Goal: Task Accomplishment & Management: Complete application form

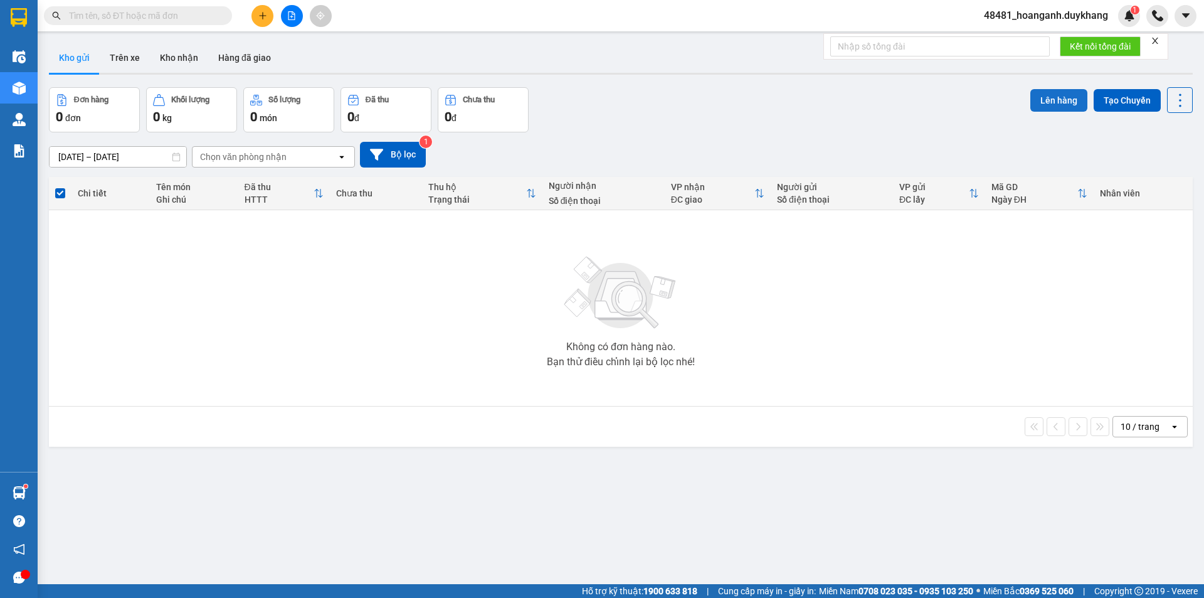
click at [1041, 96] on button "Lên hàng" at bounding box center [1059, 100] width 57 height 23
click at [1187, 22] on div "Thông báo Vui lòng chọn đơn để lên hàng! Close" at bounding box center [1104, 34] width 181 height 48
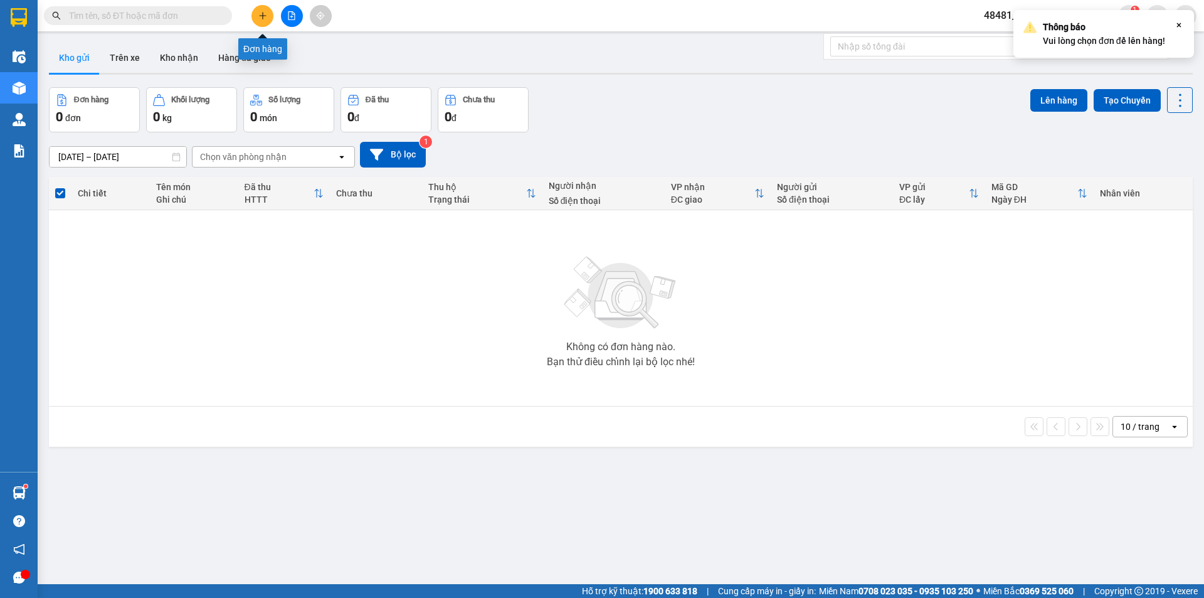
click at [263, 21] on button at bounding box center [263, 16] width 22 height 22
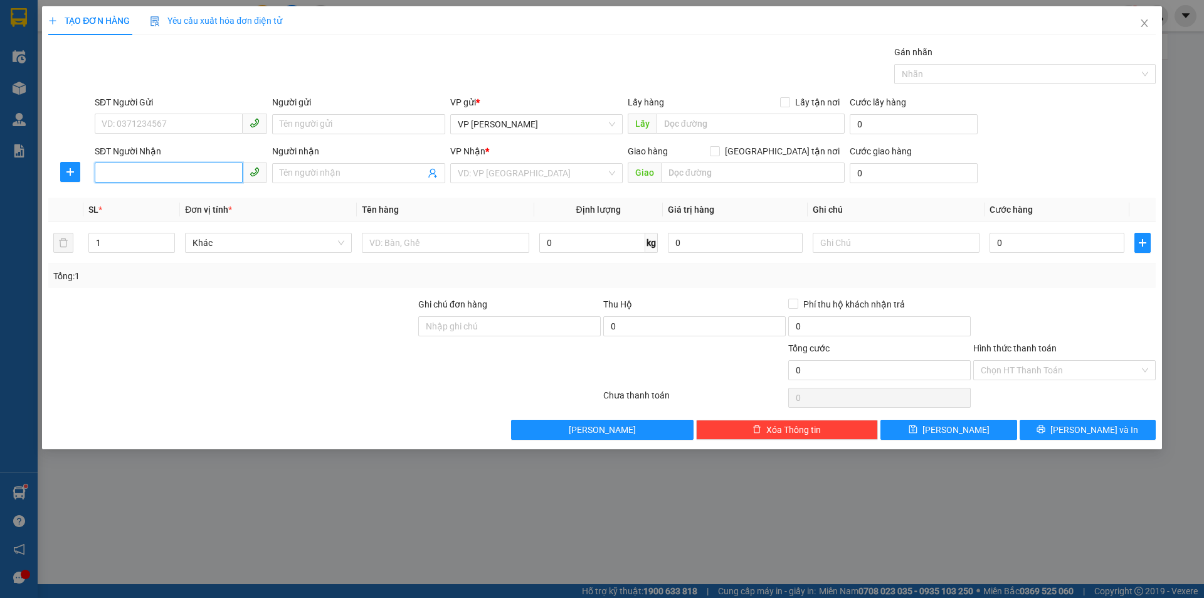
click at [166, 167] on input "SĐT Người Nhận" at bounding box center [169, 172] width 148 height 20
type input "0943348735"
click at [161, 196] on div "0943348735 - Huyền" at bounding box center [180, 198] width 157 height 14
type input "Huyền"
click at [531, 125] on span "VP [PERSON_NAME]" at bounding box center [536, 124] width 157 height 19
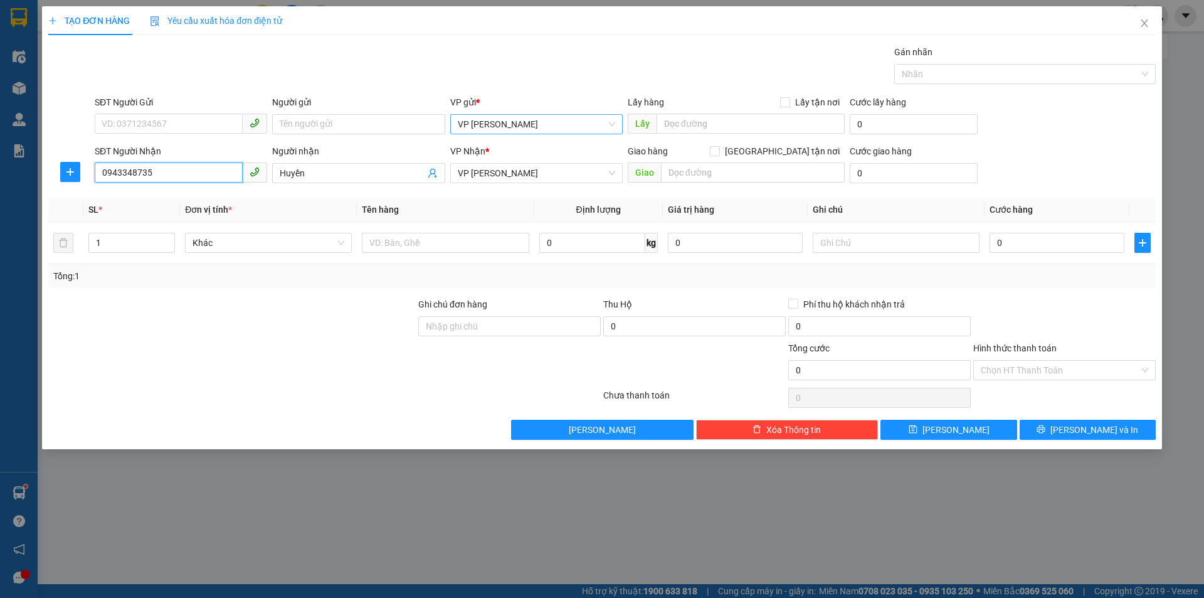
type input "0943348735"
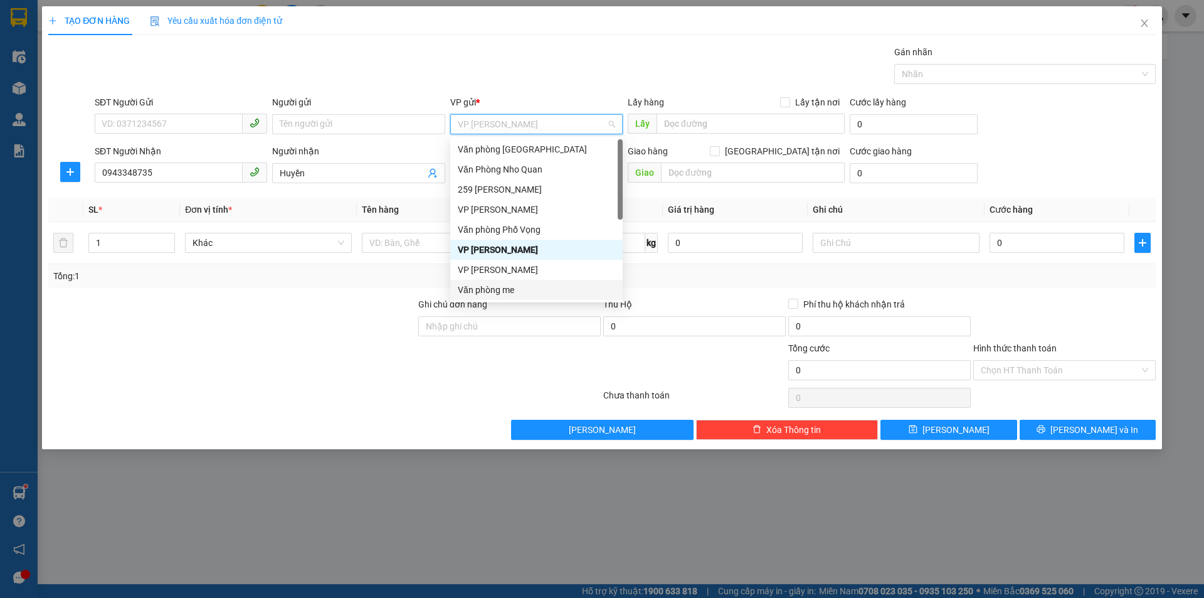
click at [514, 288] on div "Văn phòng me" at bounding box center [536, 290] width 157 height 14
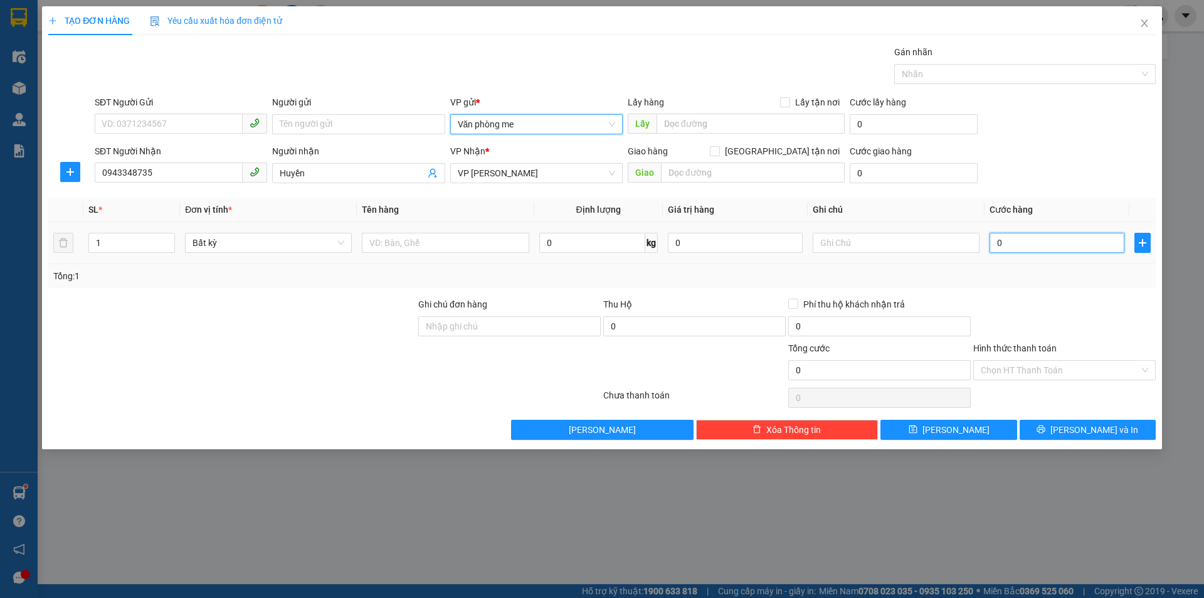
click at [1031, 238] on input "0" at bounding box center [1057, 243] width 135 height 20
type input "3"
type input "30"
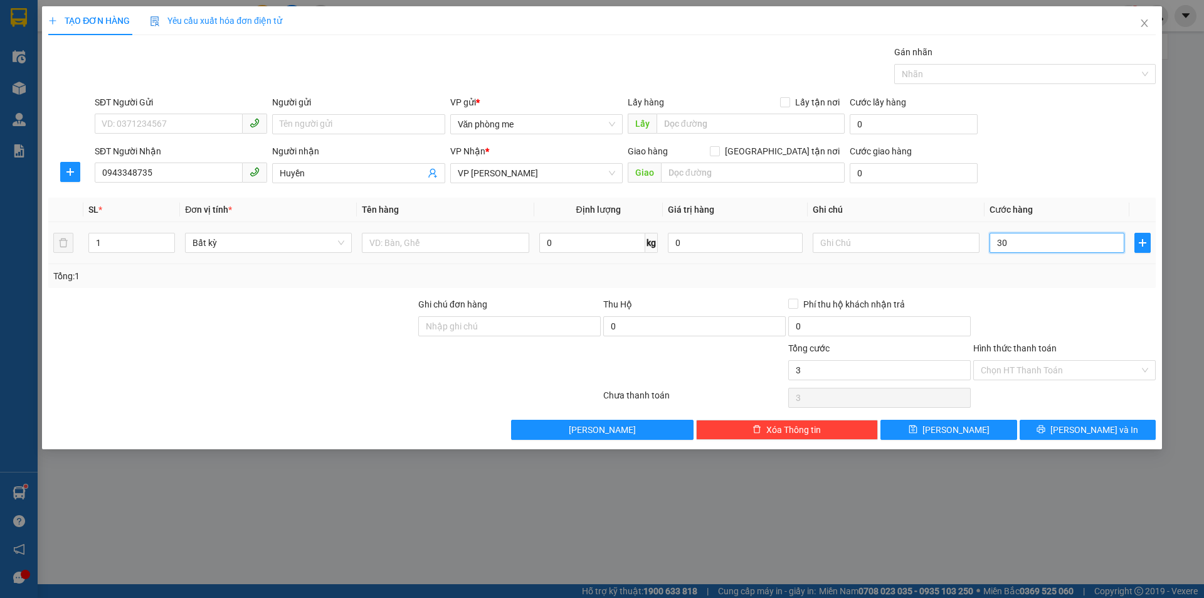
type input "30"
type input "300"
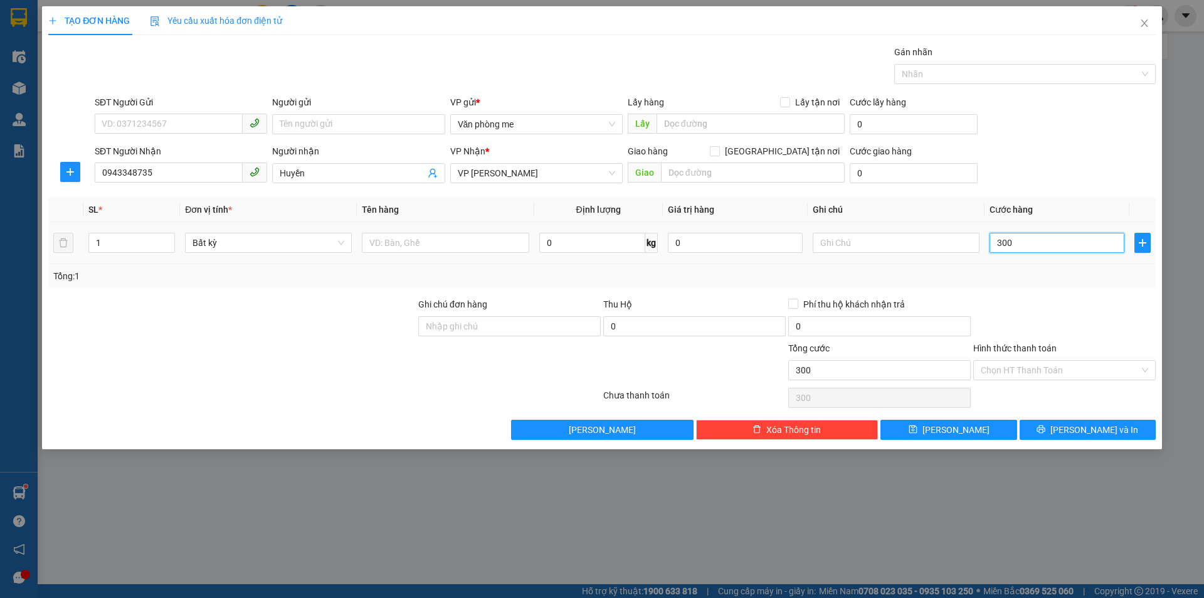
type input "3.000"
type input "30.000"
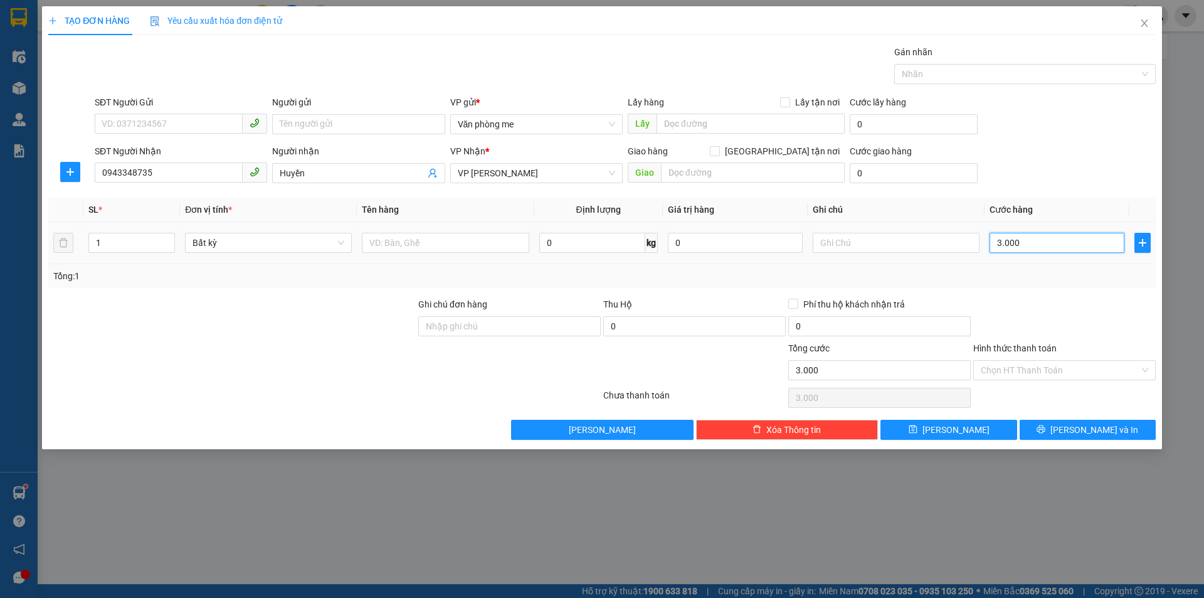
type input "30.000"
click at [990, 438] on button "[PERSON_NAME]" at bounding box center [949, 430] width 136 height 20
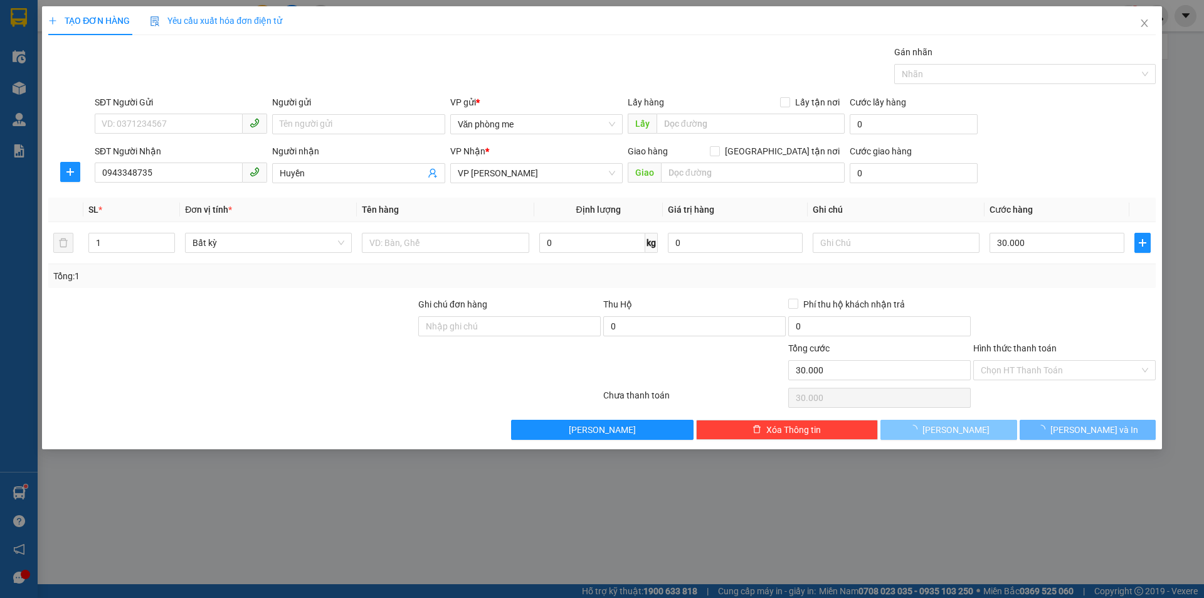
type input "0"
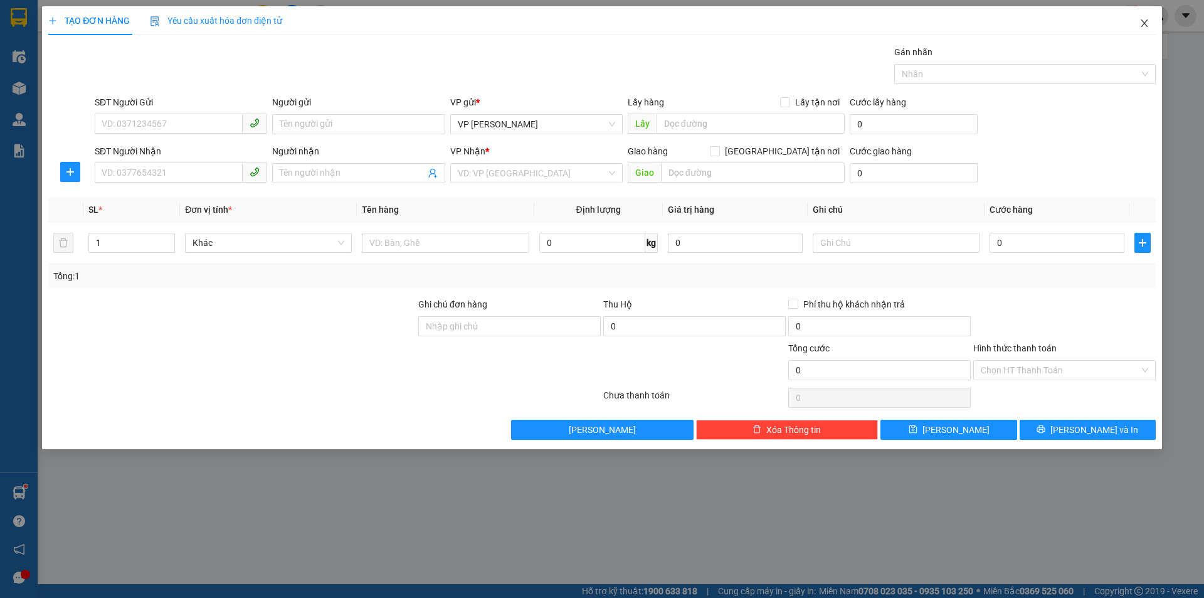
click at [1143, 23] on icon "close" at bounding box center [1145, 23] width 10 height 10
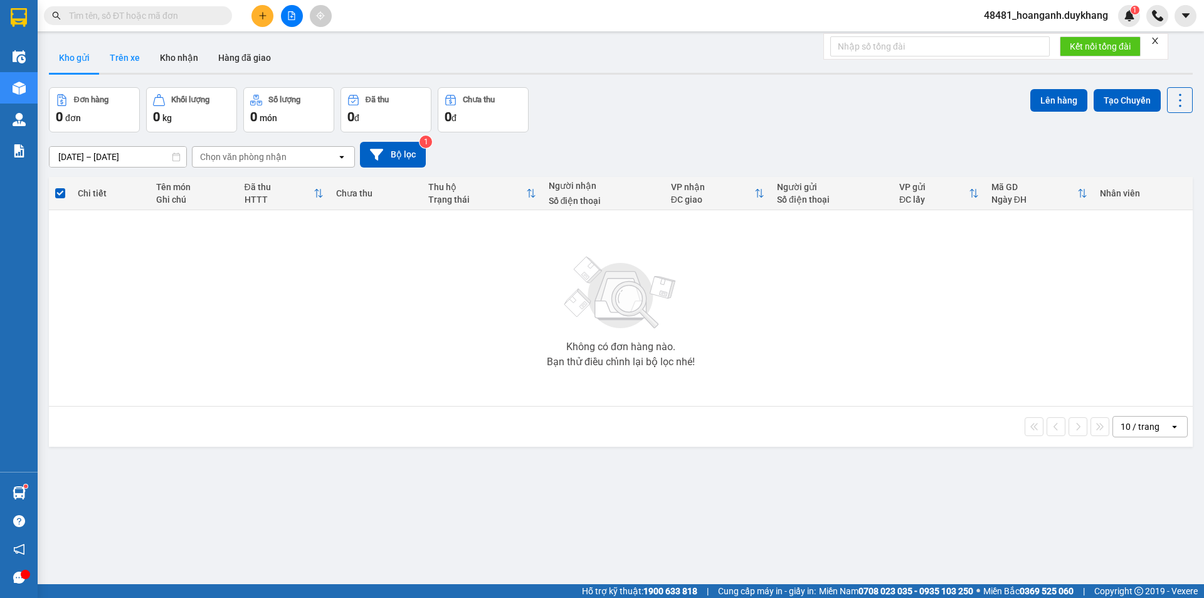
click at [132, 58] on button "Trên xe" at bounding box center [125, 58] width 50 height 30
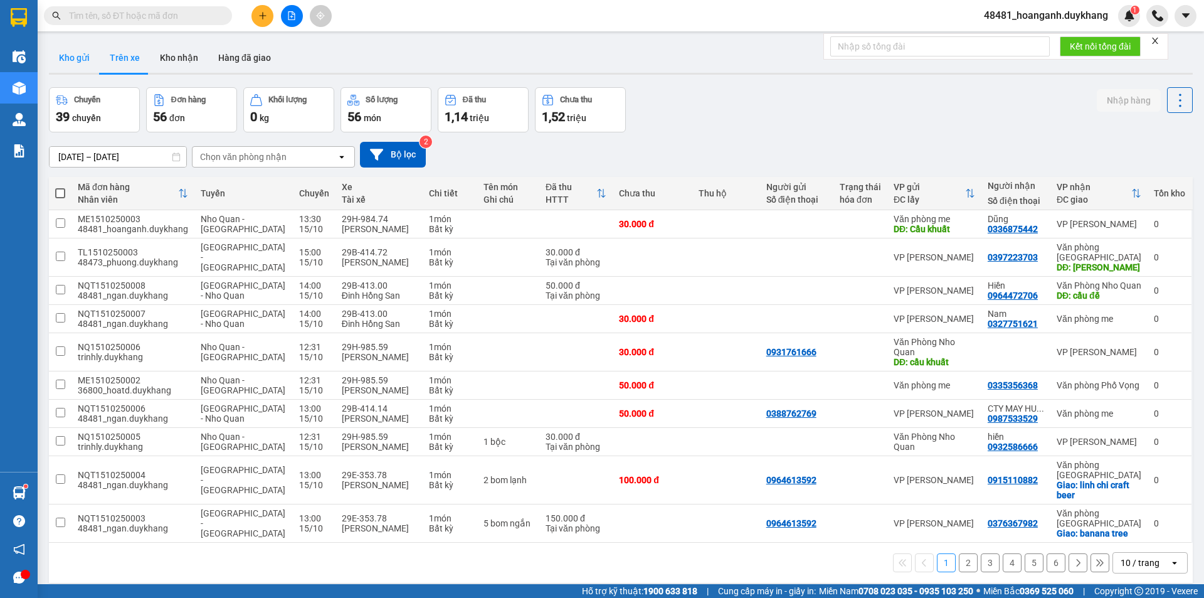
click at [79, 58] on button "Kho gửi" at bounding box center [74, 58] width 51 height 30
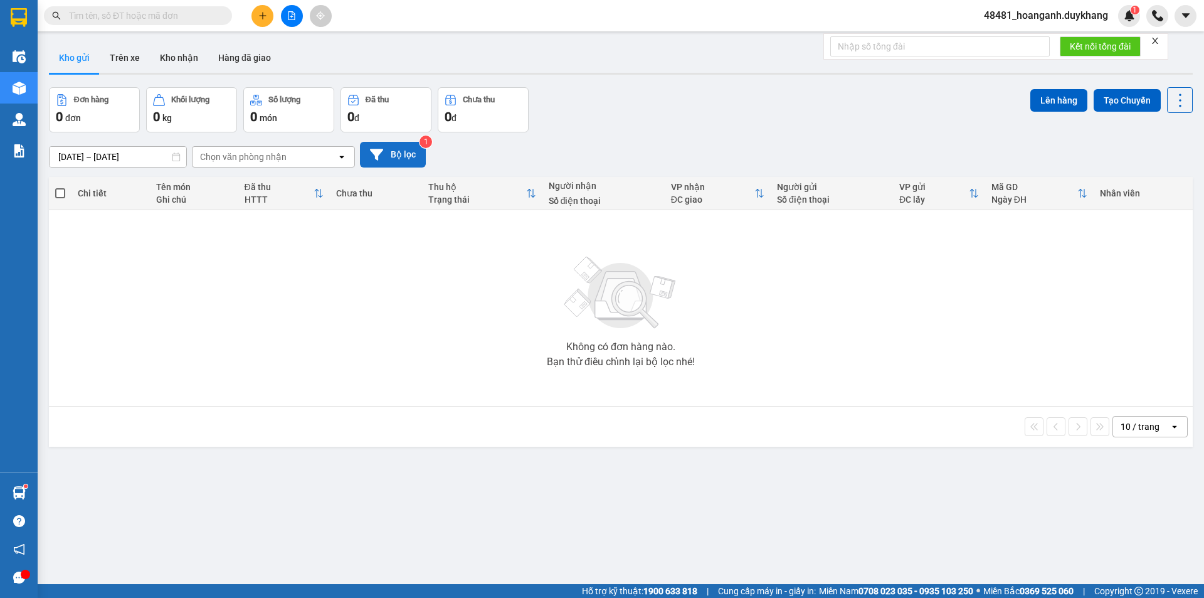
click at [398, 161] on button "Bộ lọc" at bounding box center [393, 155] width 66 height 26
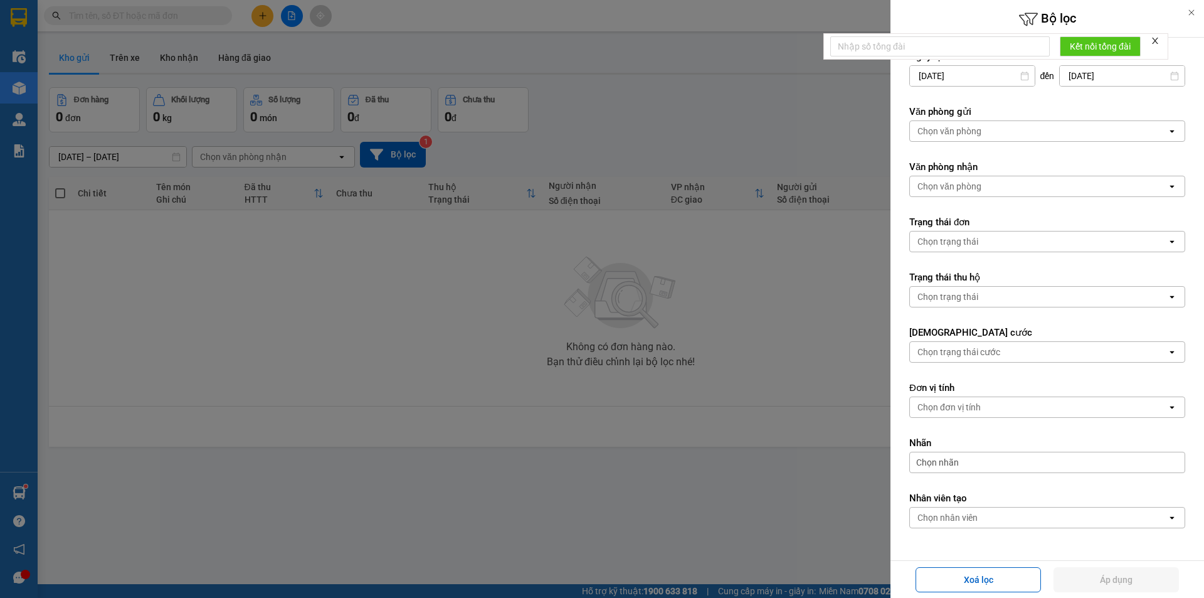
click at [994, 125] on div "Chọn văn phòng" at bounding box center [1038, 131] width 257 height 20
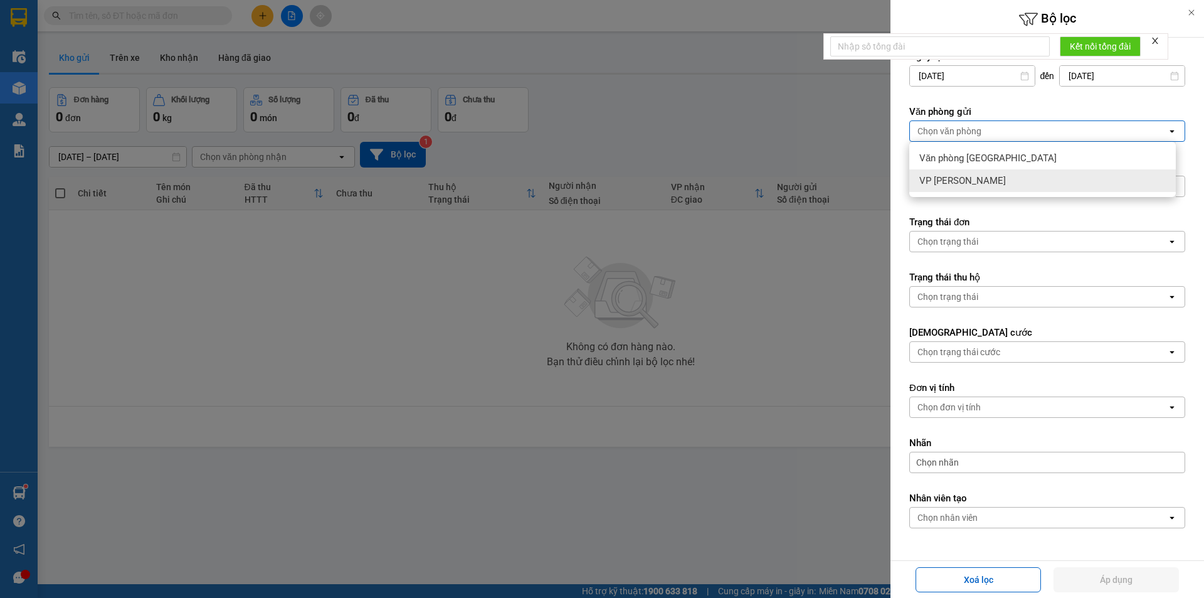
click at [976, 201] on form "Ngày tạo đơn [DATE] Press the down arrow key to interact with the calendar and …" at bounding box center [1048, 317] width 276 height 534
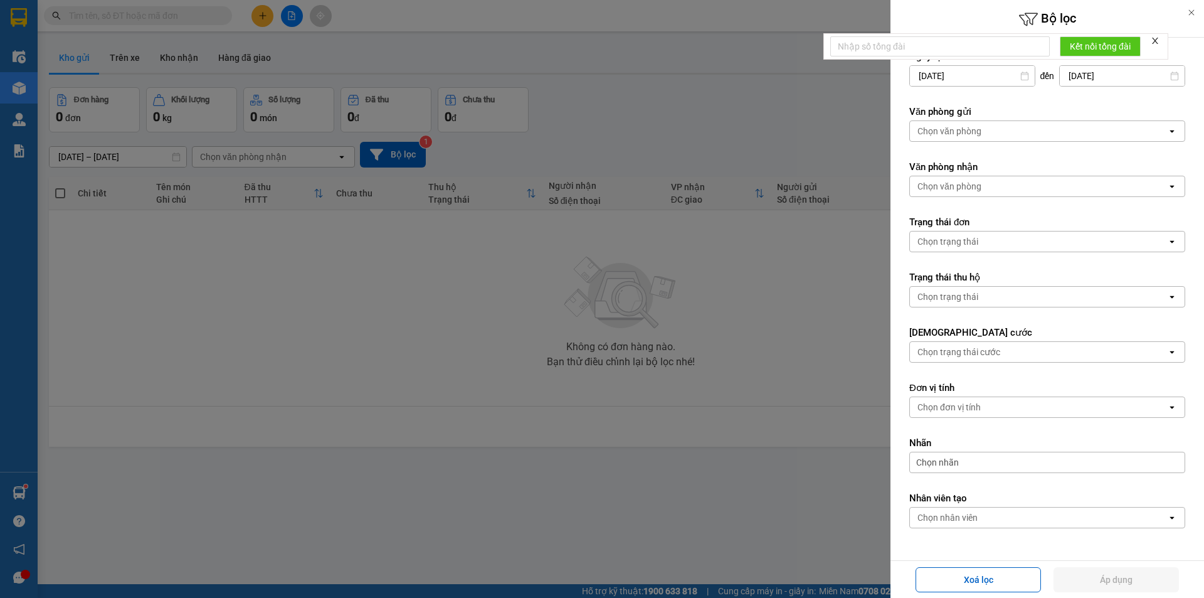
click at [976, 206] on form "Ngày tạo đơn [DATE] Press the down arrow key to interact with the calendar and …" at bounding box center [1048, 317] width 276 height 534
click at [967, 247] on div "Chọn trạng thái" at bounding box center [948, 241] width 61 height 13
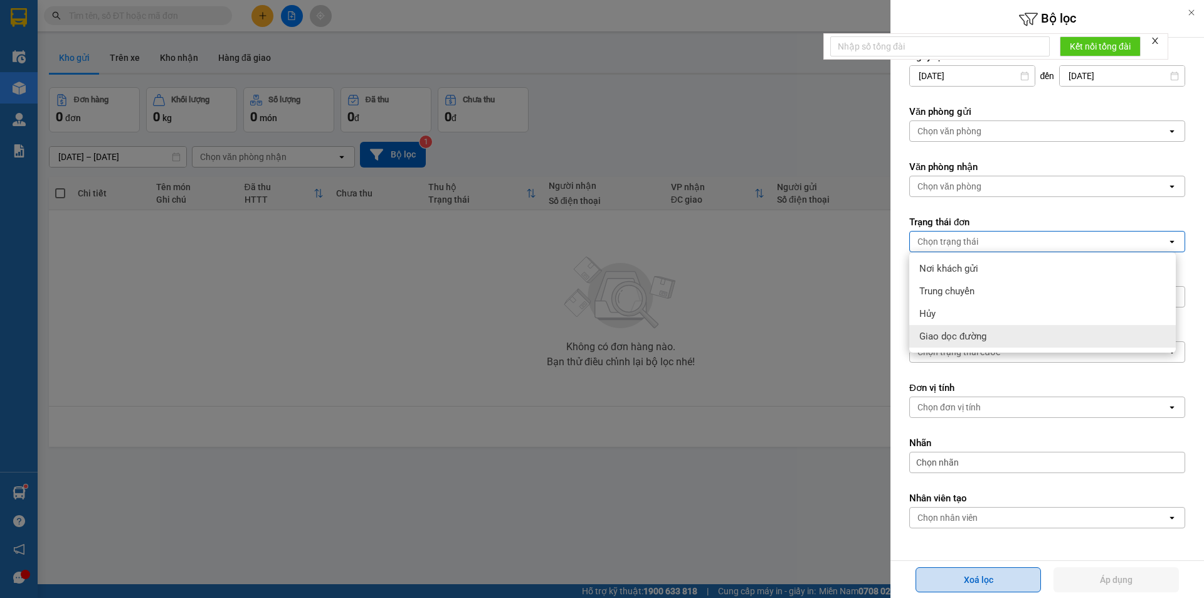
click at [1014, 583] on button "Xoá lọc" at bounding box center [978, 579] width 125 height 25
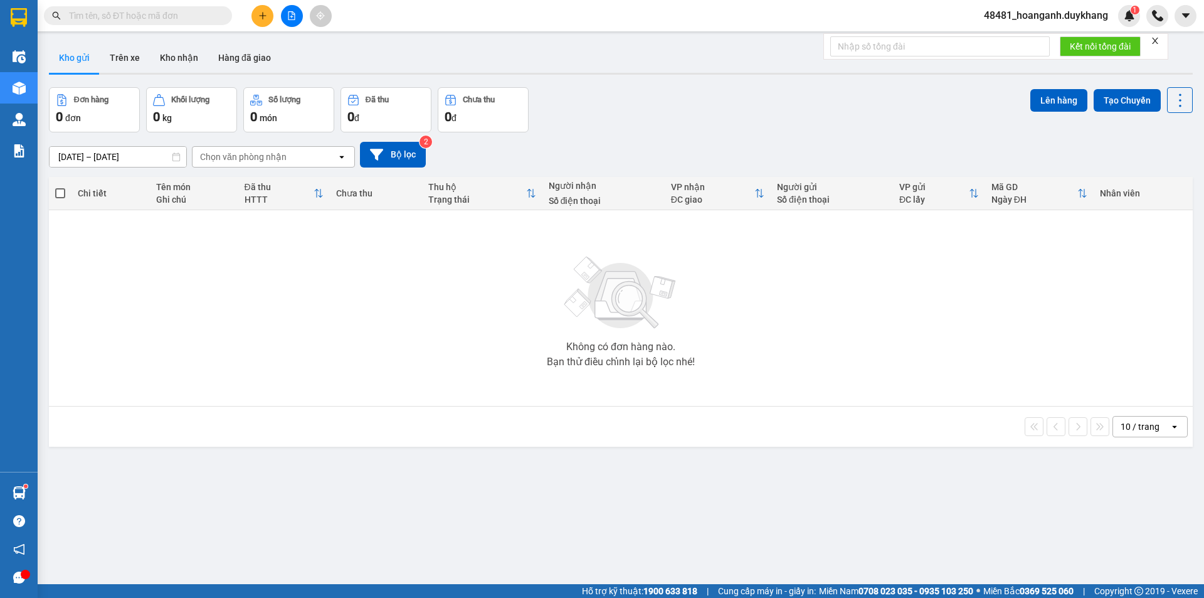
click at [990, 235] on div "Chọn trạng thái" at bounding box center [1038, 241] width 257 height 20
click at [401, 167] on div "[DATE] – [DATE] Press the down arrow key to interact with the calendar and sele…" at bounding box center [621, 154] width 1144 height 45
click at [403, 161] on button "Bộ lọc" at bounding box center [393, 155] width 66 height 26
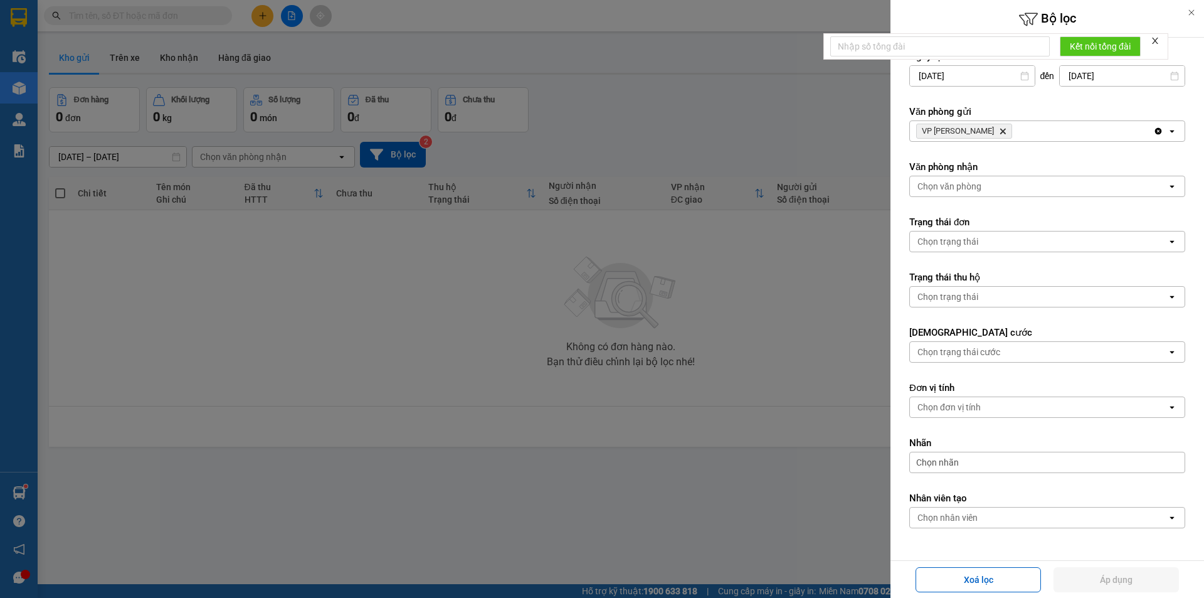
click at [1005, 133] on icon "VP Nguyễn Quốc Trị, close by backspace" at bounding box center [1004, 132] width 6 height 6
click at [959, 188] on div "Chọn văn phòng" at bounding box center [950, 186] width 64 height 13
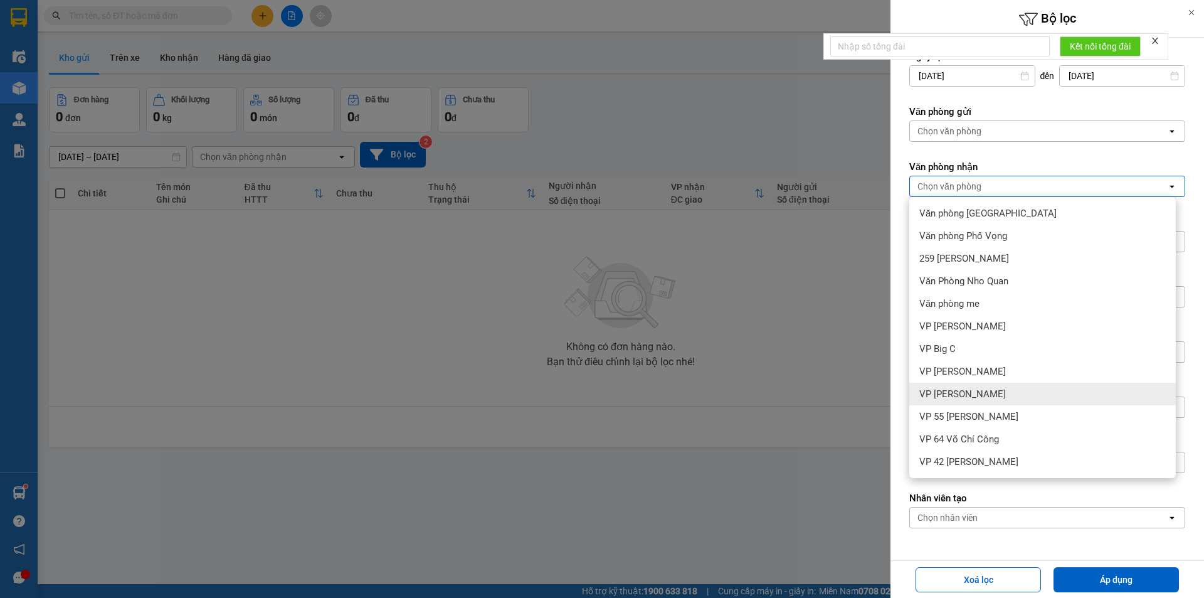
click at [984, 394] on span "VP [PERSON_NAME]" at bounding box center [963, 394] width 87 height 13
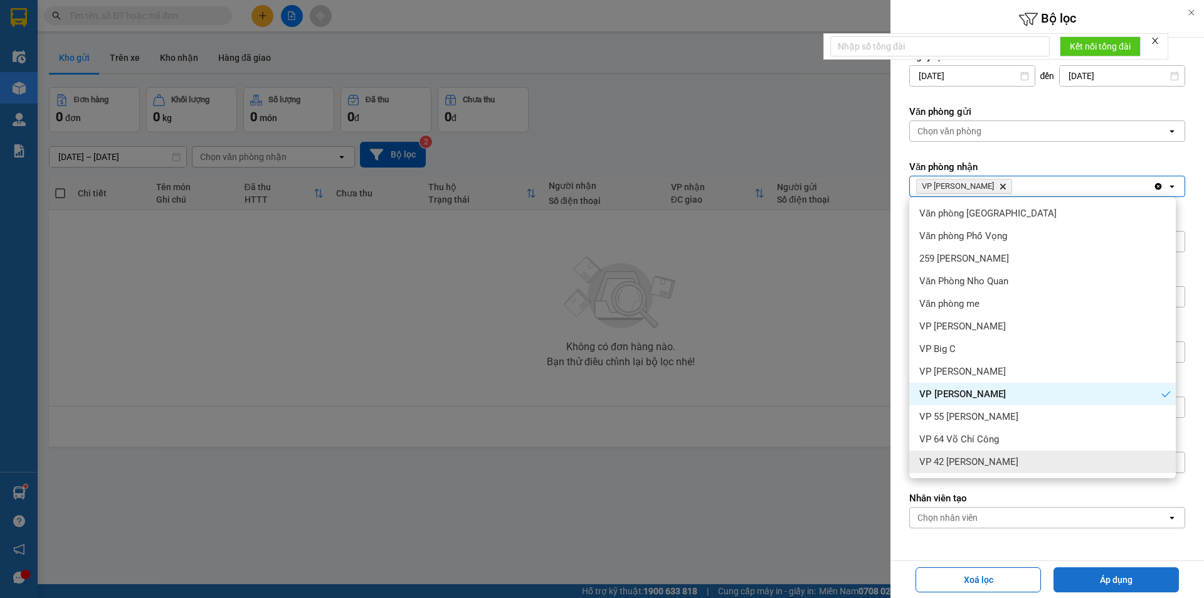
click at [1093, 590] on button "Áp dụng" at bounding box center [1116, 579] width 125 height 25
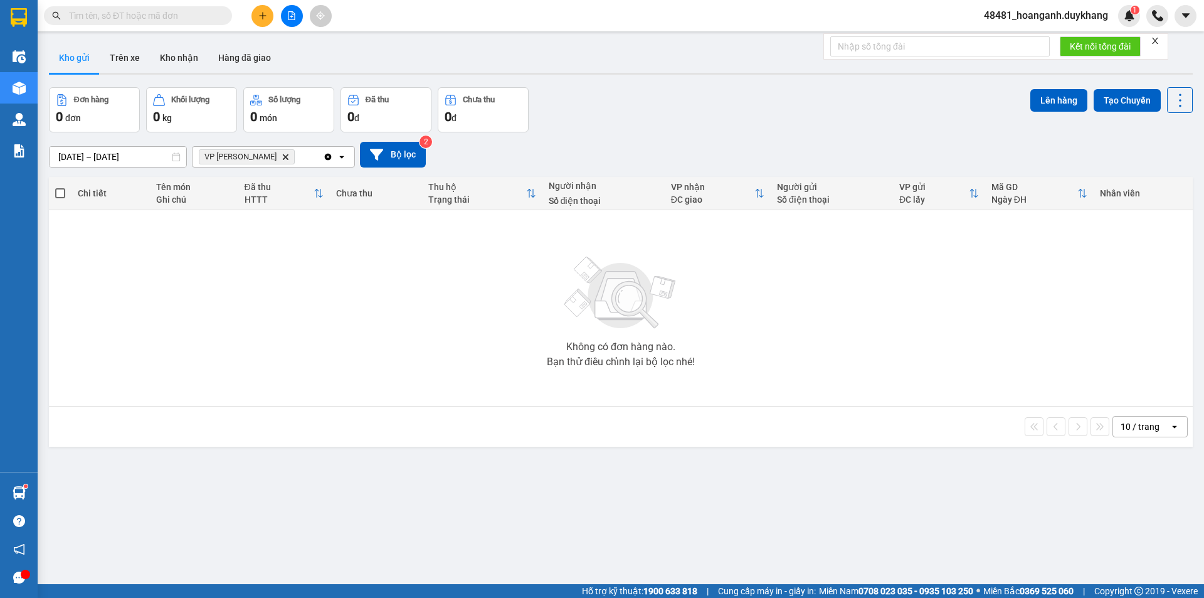
click at [1158, 39] on icon "close" at bounding box center [1155, 41] width 6 height 6
click at [603, 246] on div "Không có đơn hàng nào. Bạn thử điều chỉnh lại bộ lọc nhé!" at bounding box center [621, 308] width 1132 height 188
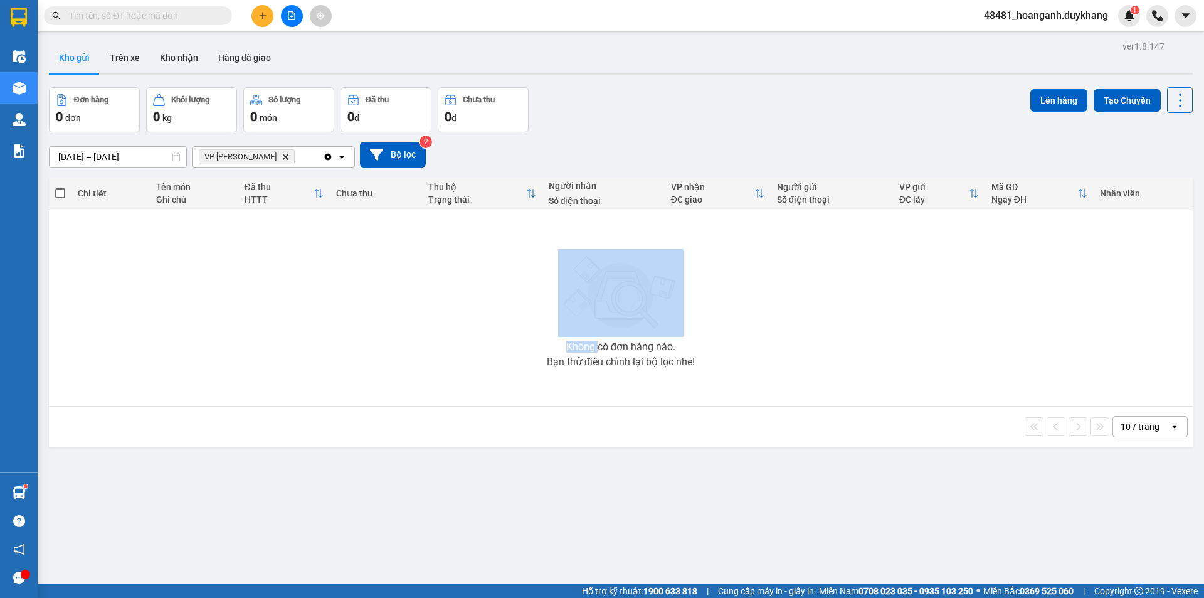
click at [603, 246] on div "Không có đơn hàng nào. Bạn thử điều chỉnh lại bộ lọc nhé!" at bounding box center [621, 308] width 1132 height 188
click at [450, 273] on div "Không có đơn hàng nào. Bạn thử điều chỉnh lại bộ lọc nhé!" at bounding box center [621, 308] width 1132 height 188
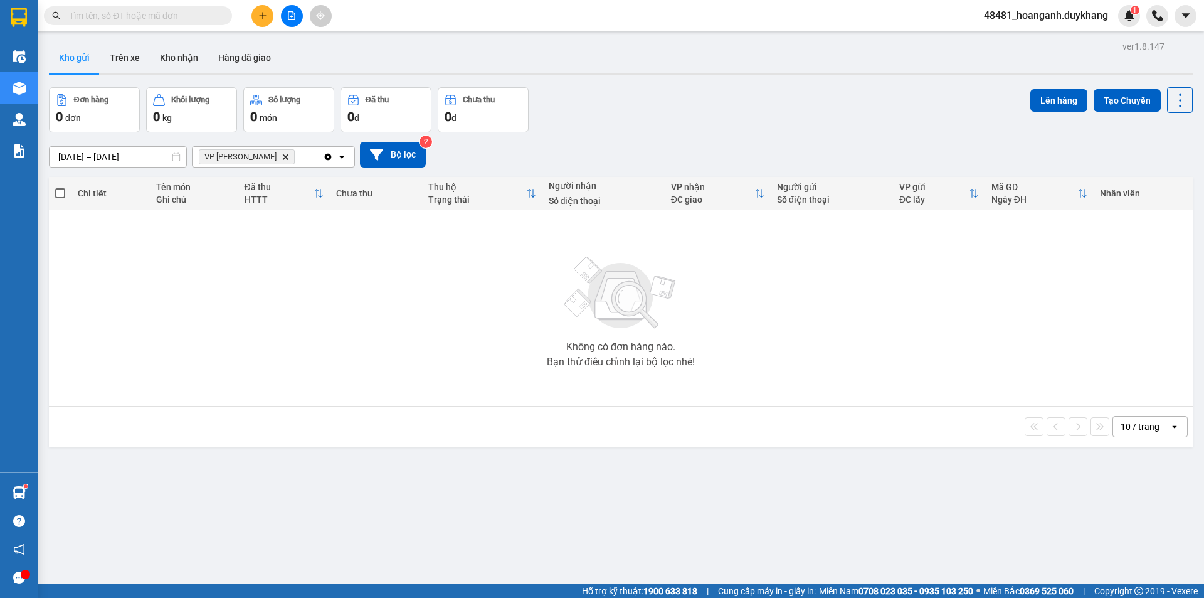
click at [265, 20] on button at bounding box center [263, 16] width 22 height 22
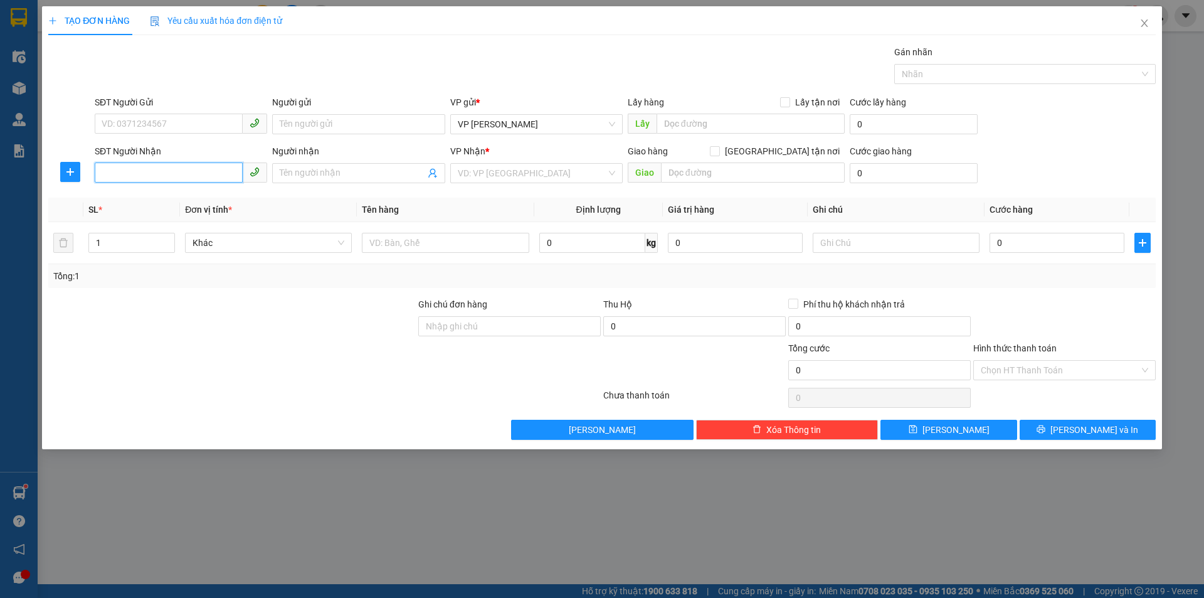
click at [174, 171] on input "SĐT Người Nhận" at bounding box center [169, 172] width 148 height 20
paste input "0931761666"
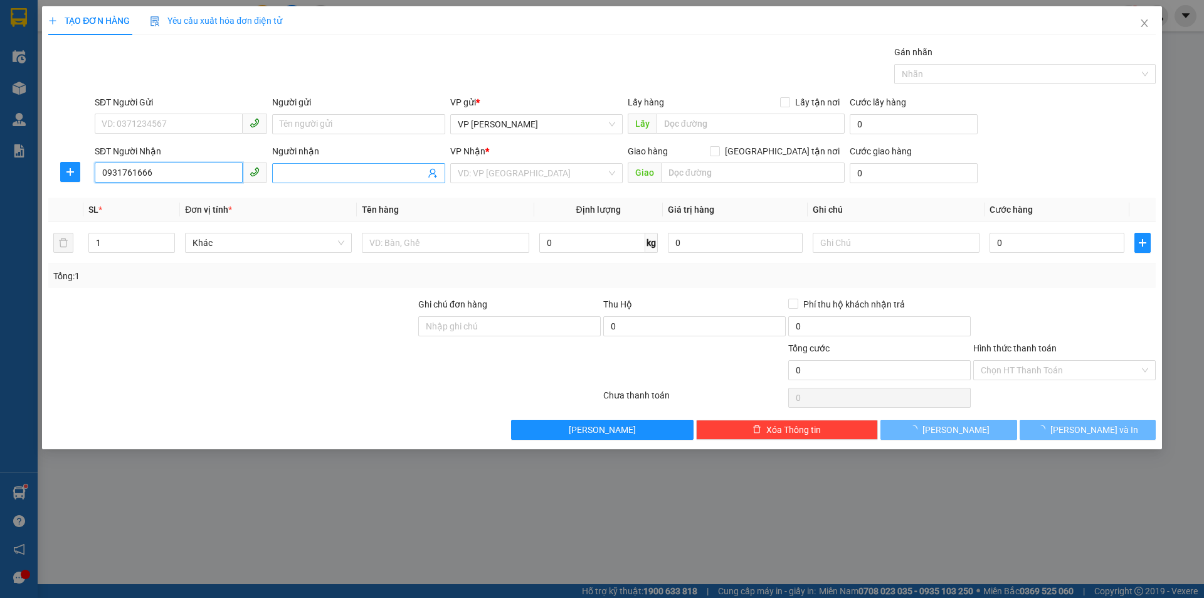
type input "0931761666"
click at [321, 172] on input "Người nhận" at bounding box center [352, 173] width 145 height 14
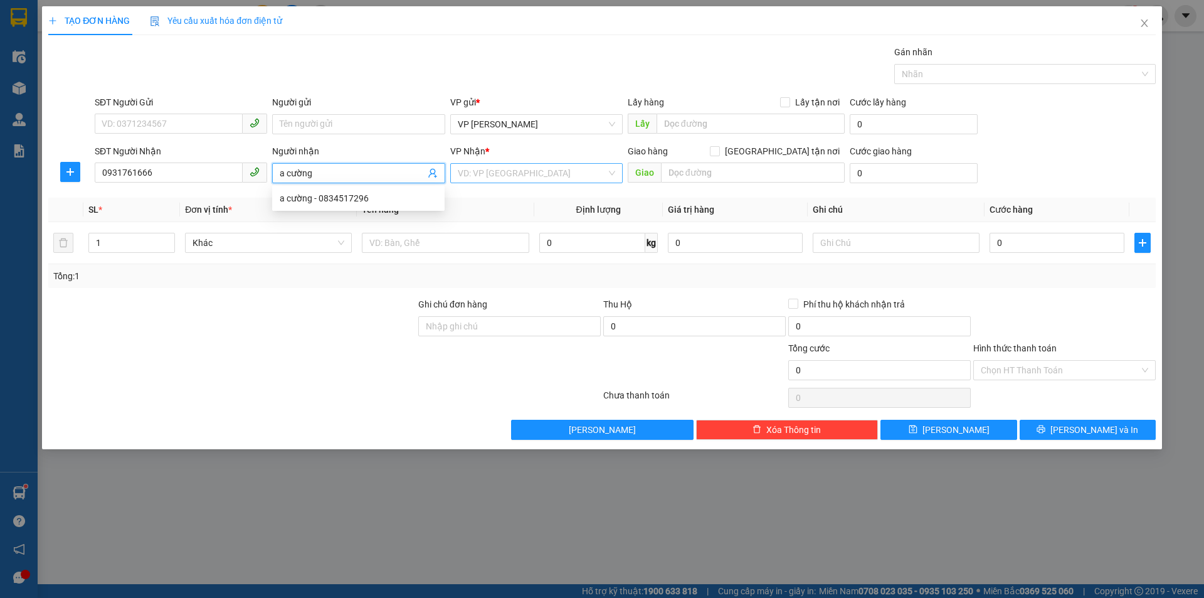
type input "a cường"
click at [540, 171] on input "search" at bounding box center [532, 173] width 149 height 19
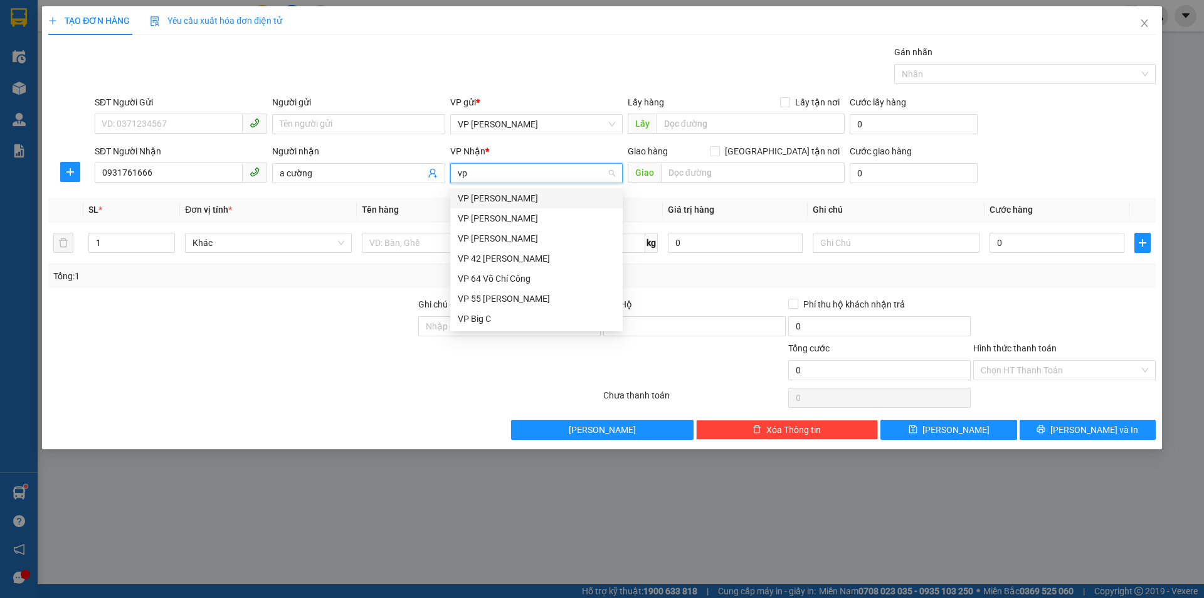
type input "vp"
click at [528, 319] on div "Văn phòng me" at bounding box center [536, 319] width 157 height 14
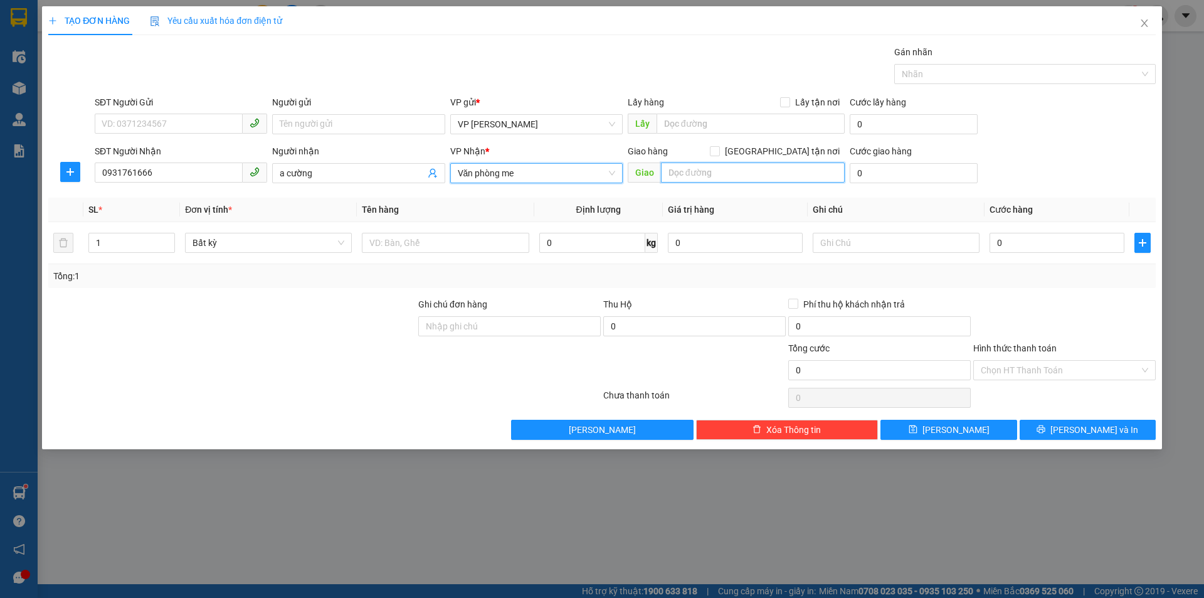
click at [743, 178] on input "text" at bounding box center [753, 172] width 184 height 20
type input "cầu khuất"
click at [895, 186] on div "Cước giao hàng 0" at bounding box center [914, 166] width 128 height 44
click at [897, 179] on input "0" at bounding box center [914, 173] width 128 height 20
type input "3"
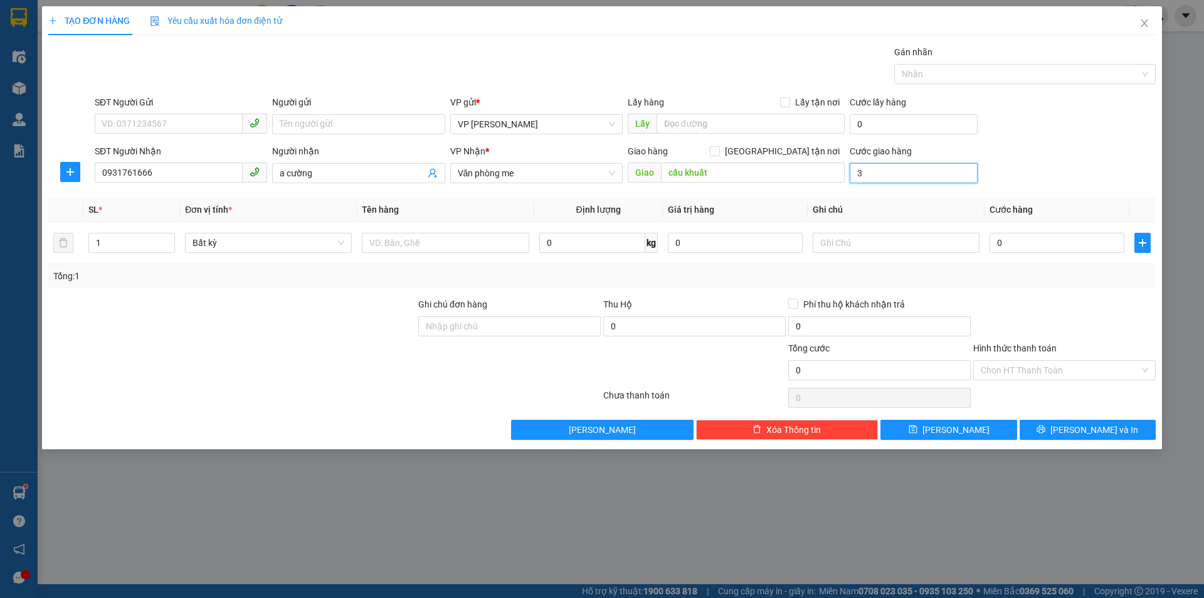
type input "3"
type input "30"
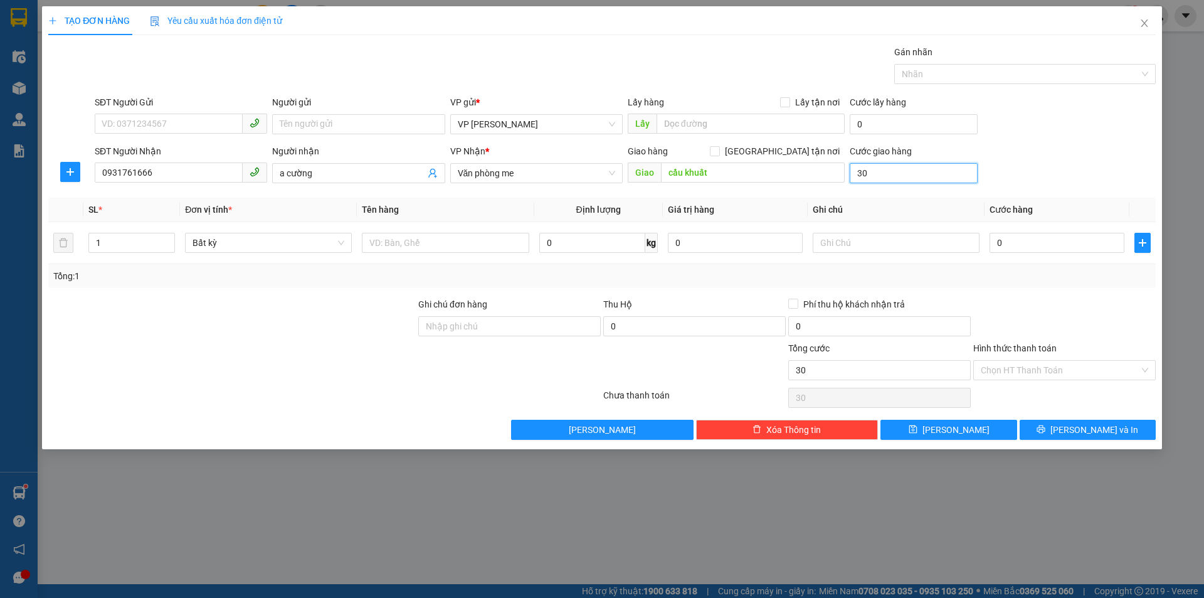
type input "300"
type input "3.000"
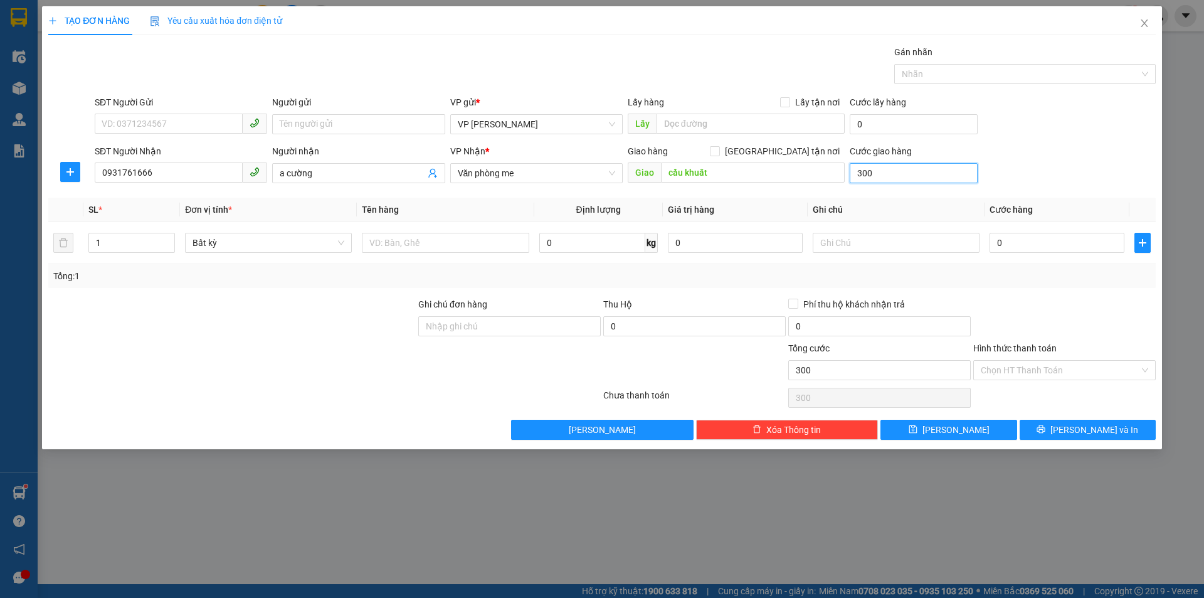
type input "3.000"
type input "30.000"
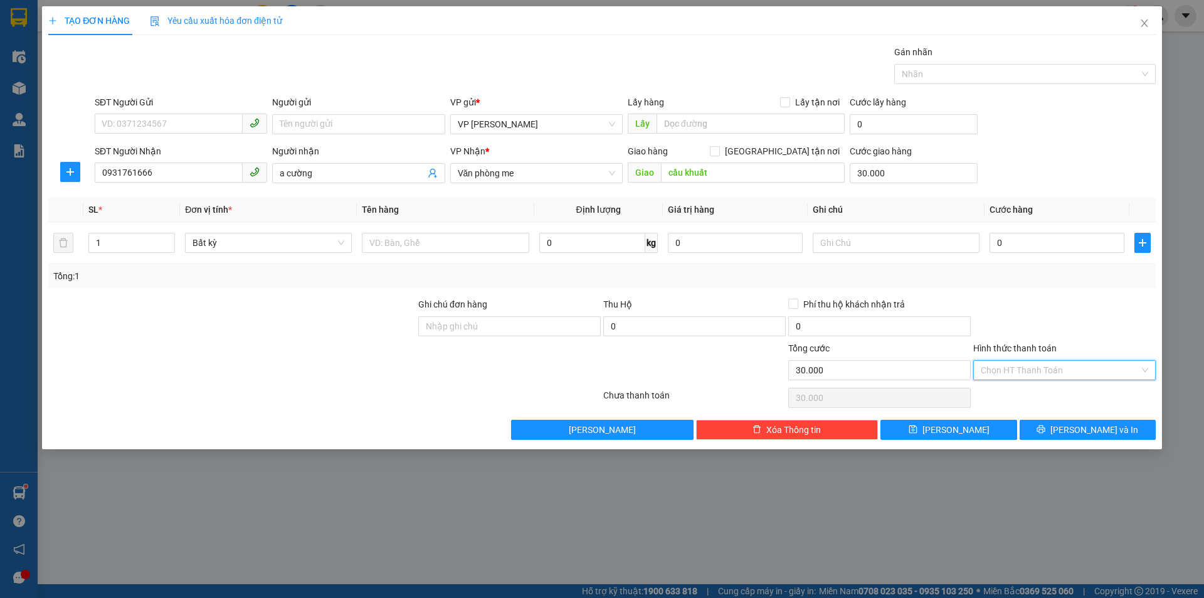
click at [1039, 374] on input "Hình thức thanh toán" at bounding box center [1060, 370] width 159 height 19
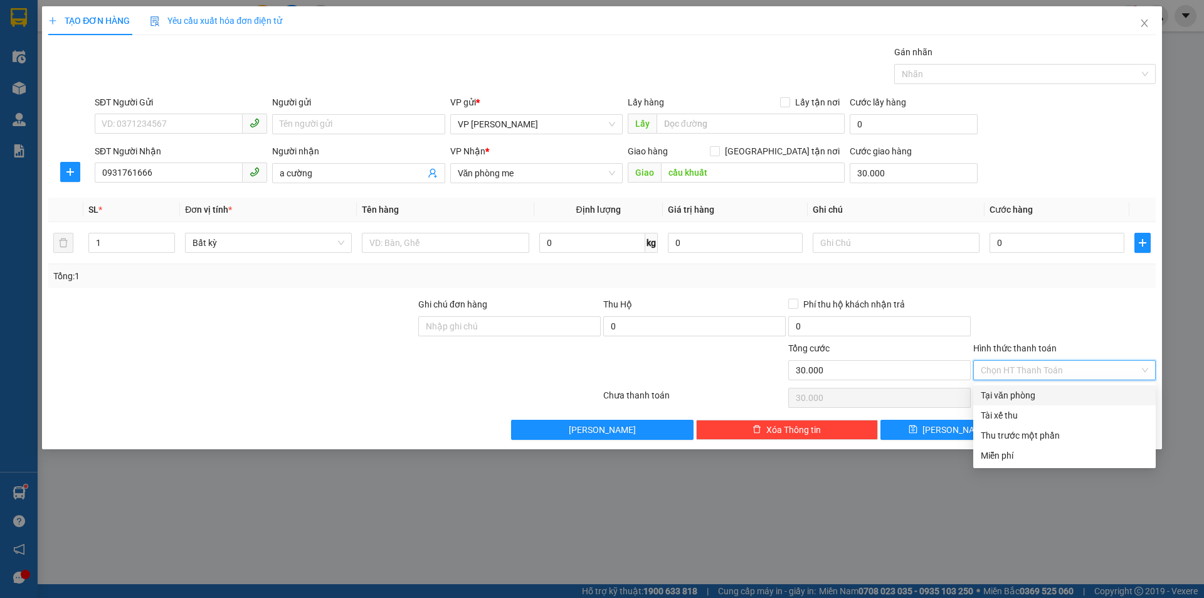
click at [1034, 397] on div "Tại văn phòng" at bounding box center [1064, 395] width 167 height 14
type input "0"
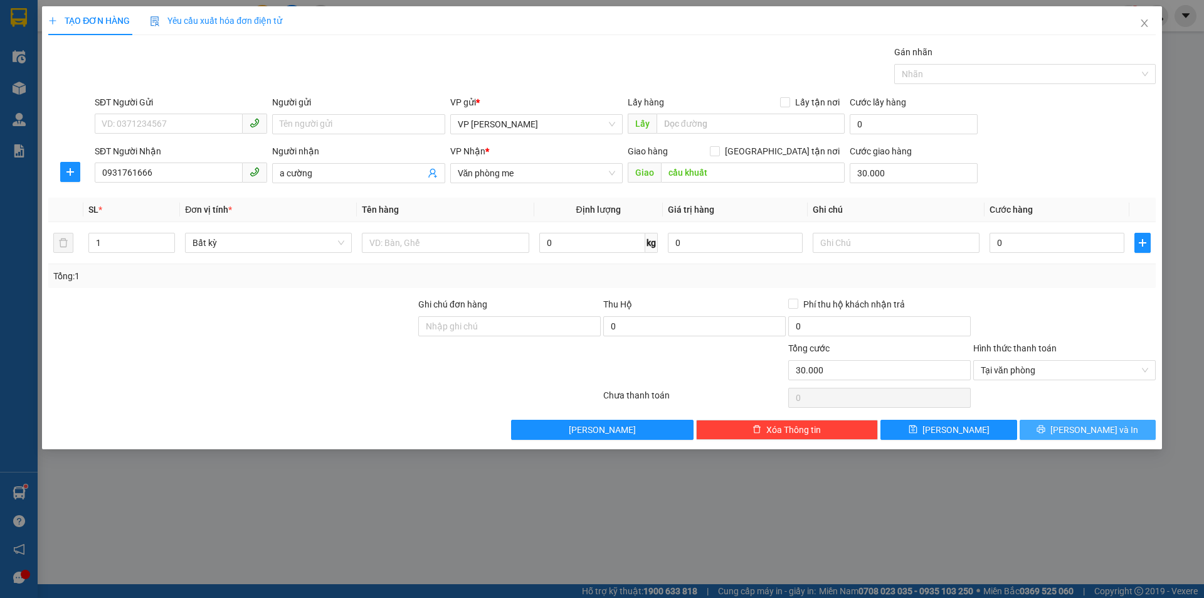
click at [1046, 427] on icon "printer" at bounding box center [1041, 429] width 9 height 9
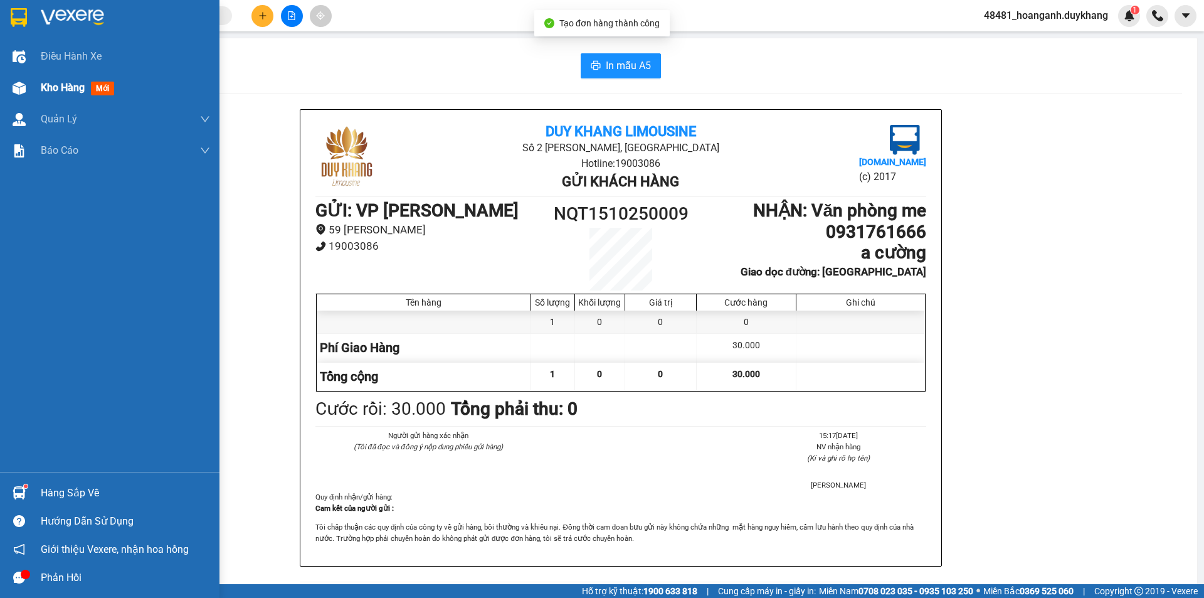
click at [50, 93] on span "Kho hàng" at bounding box center [63, 88] width 44 height 12
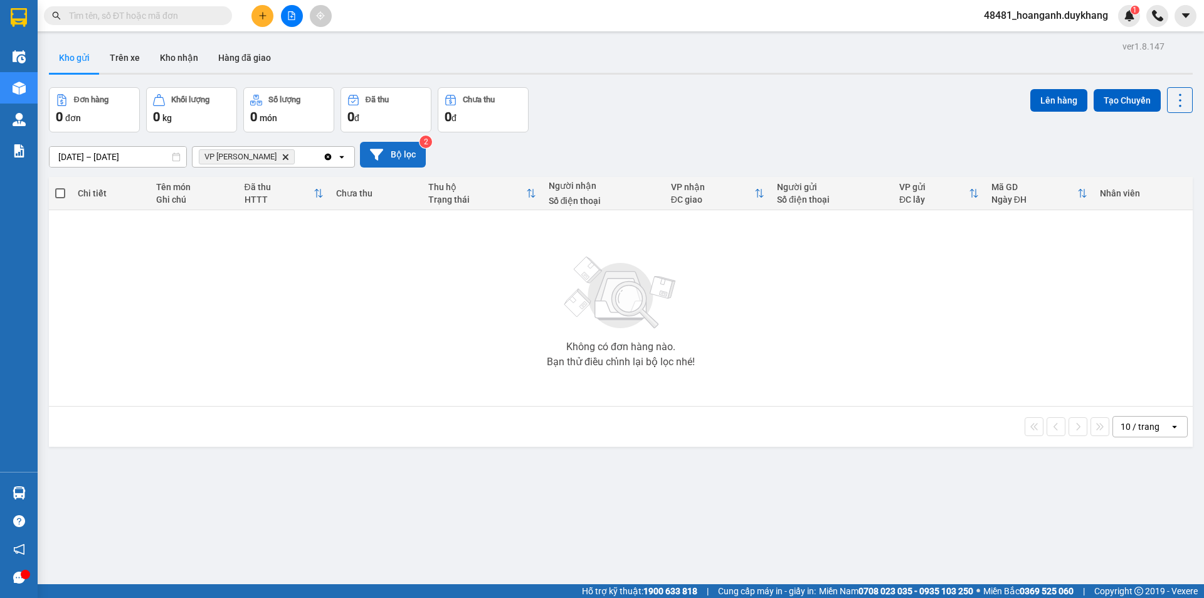
click at [376, 155] on icon at bounding box center [376, 154] width 13 height 11
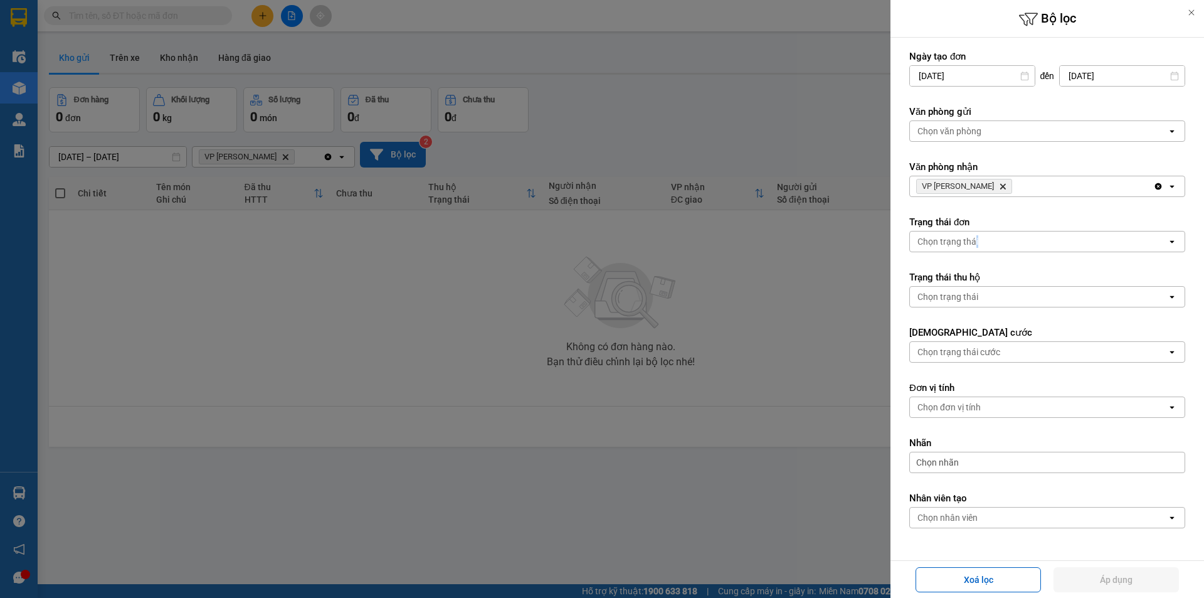
click at [976, 240] on div "Chọn trạng thái" at bounding box center [948, 241] width 61 height 13
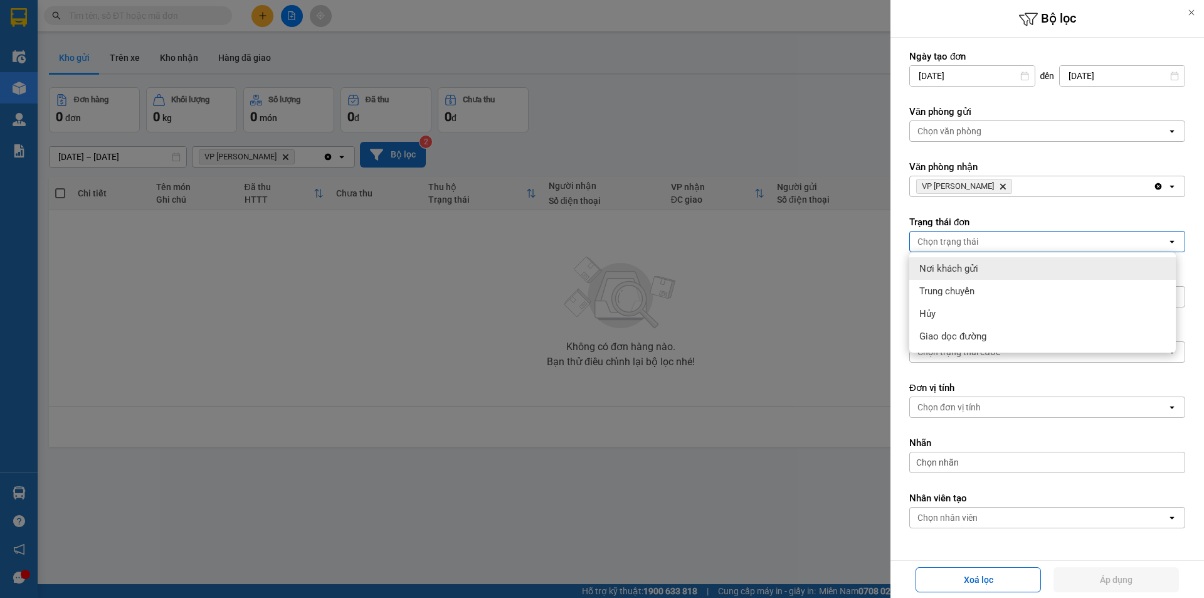
click at [1006, 212] on form "Ngày tạo đơn 06/10/2025 Press the down arrow key to interact with the calendar …" at bounding box center [1048, 317] width 276 height 534
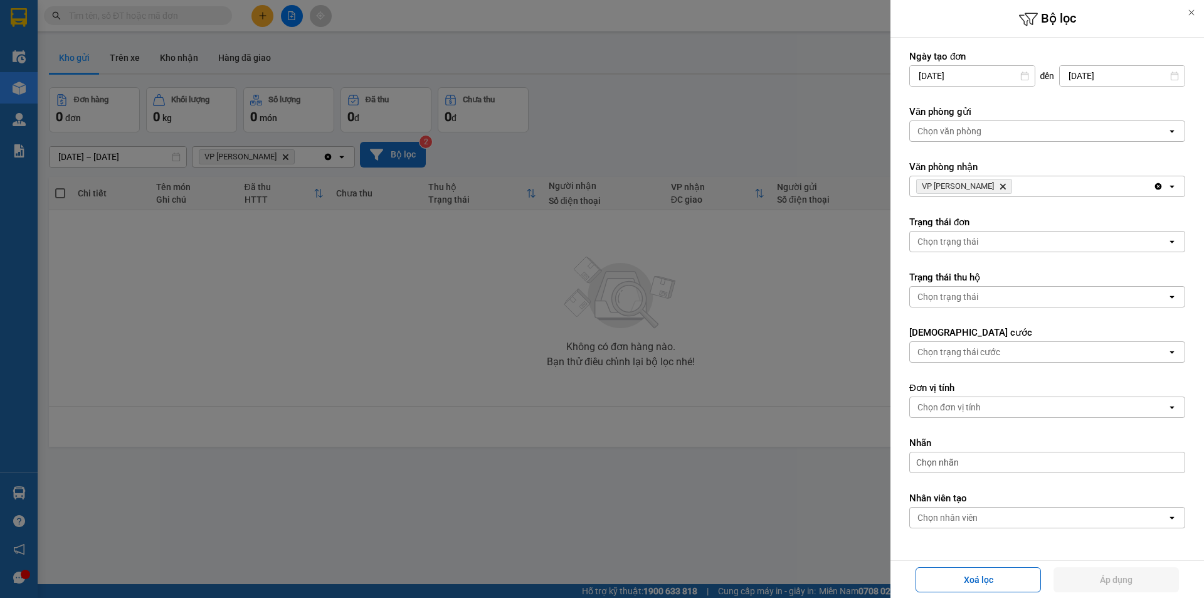
click at [964, 300] on div "Chọn trạng thái" at bounding box center [948, 296] width 61 height 13
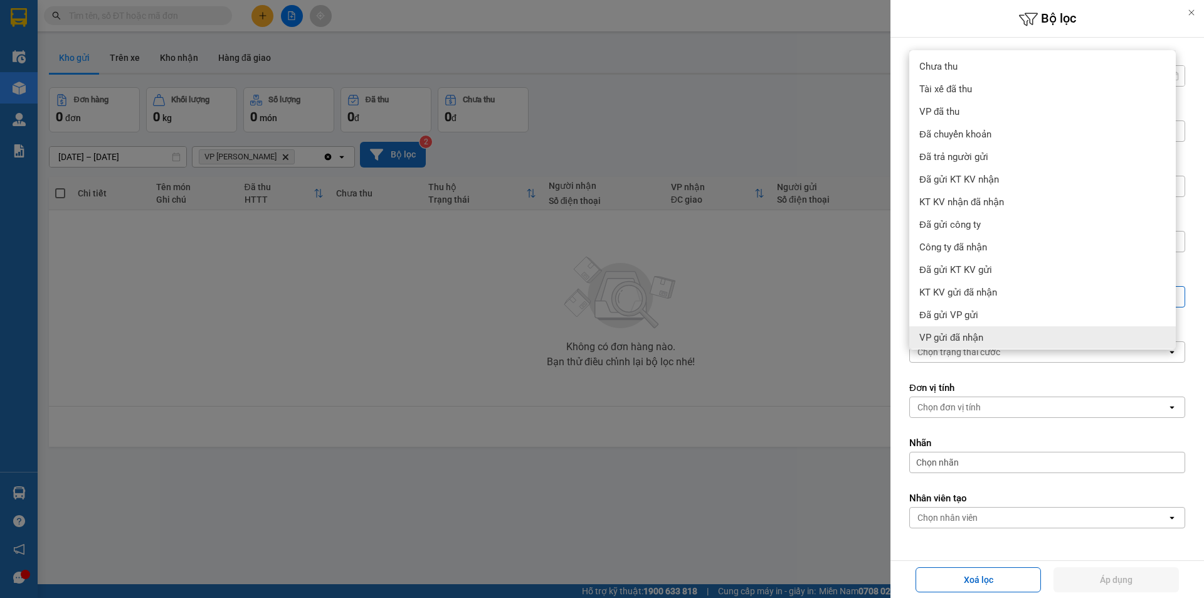
click at [991, 407] on div "Chọn đơn vị tính" at bounding box center [1038, 407] width 257 height 20
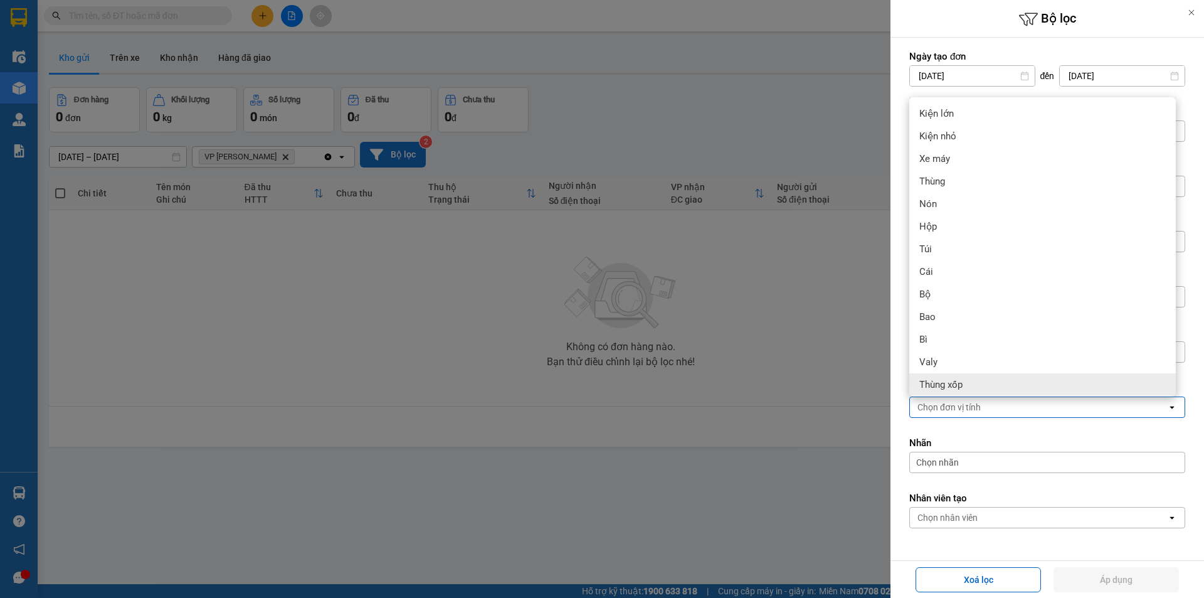
click at [992, 386] on div "Thùng xốp" at bounding box center [1043, 384] width 267 height 23
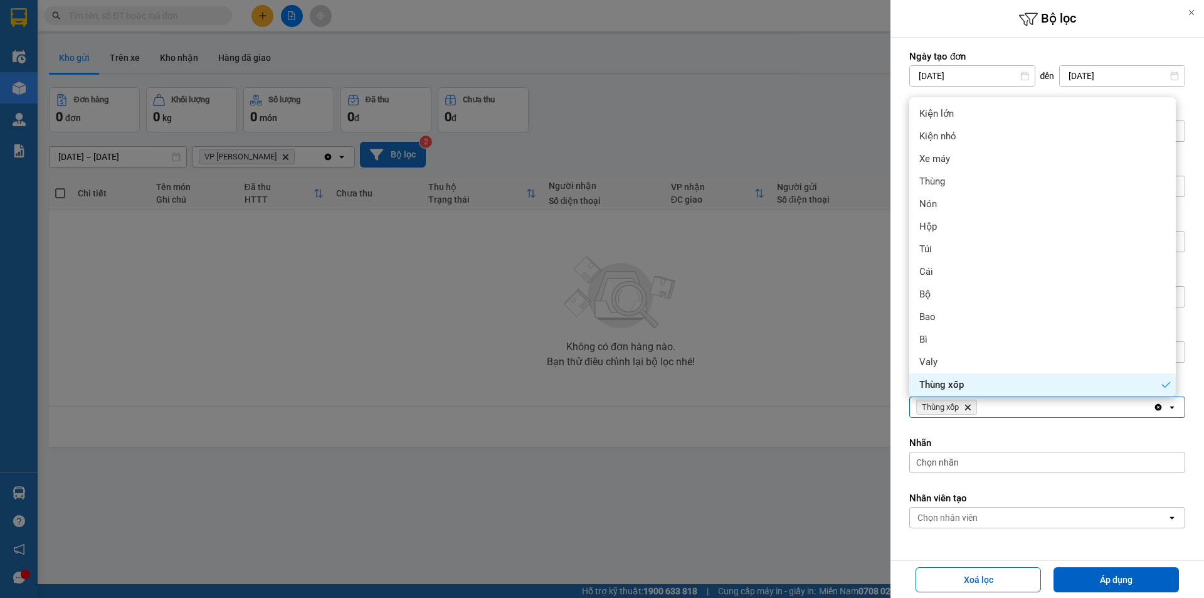
click at [1024, 435] on form "Ngày tạo đơn 06/10/2025 Press the down arrow key to interact with the calendar …" at bounding box center [1048, 317] width 276 height 534
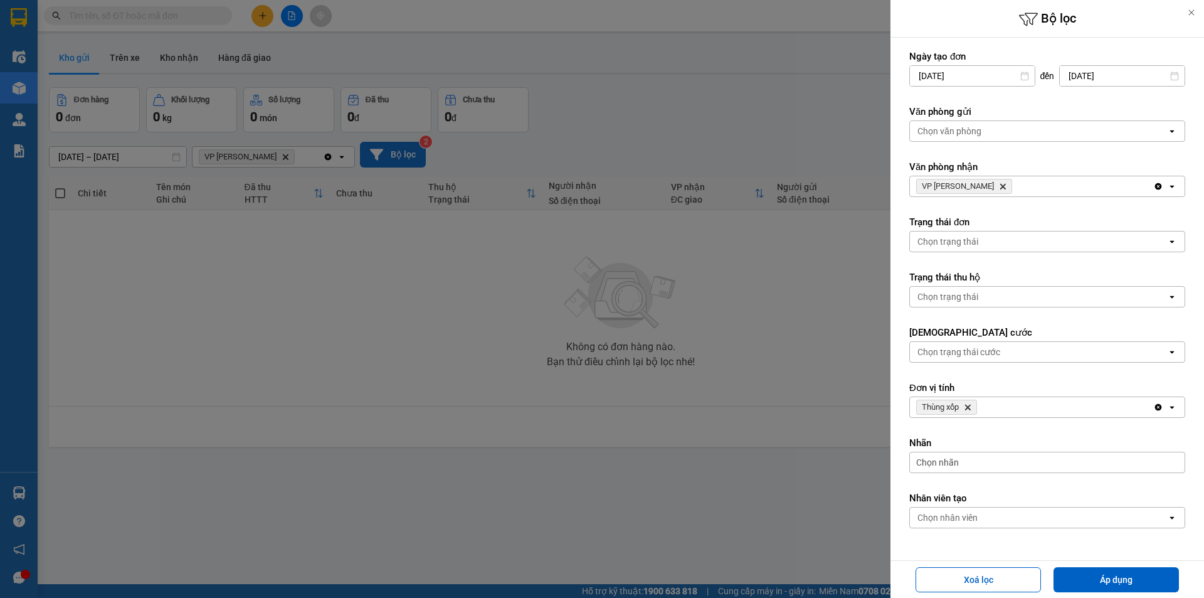
click at [970, 407] on icon "Thùng xốp, close by backspace" at bounding box center [968, 408] width 6 height 6
click at [974, 126] on div "Chọn văn phòng" at bounding box center [950, 131] width 64 height 13
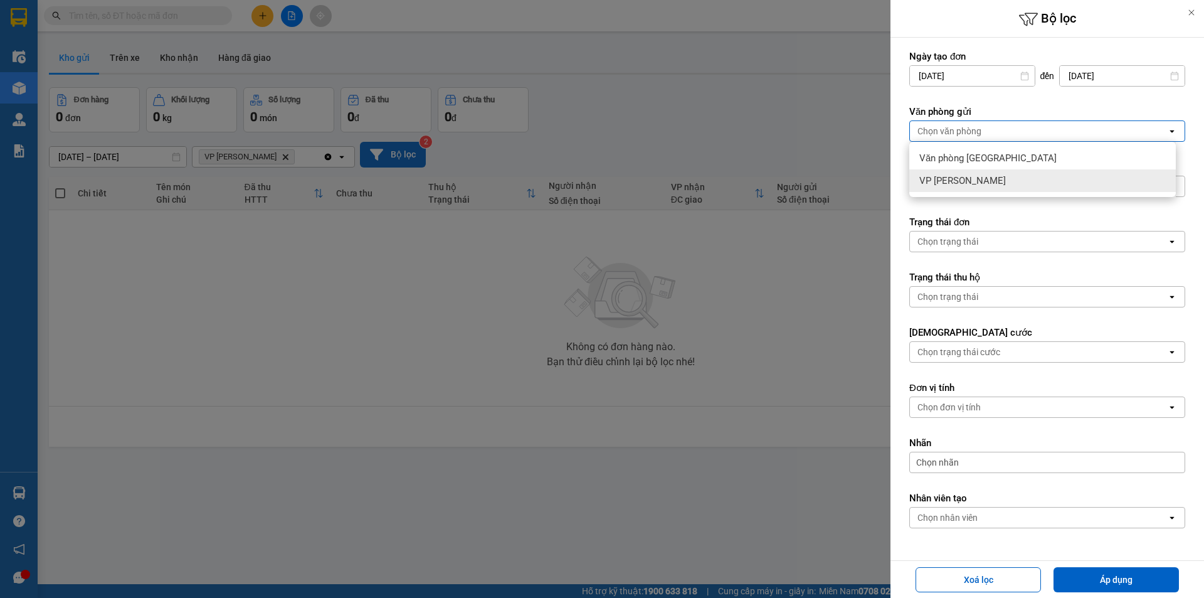
click at [982, 176] on span "VP [PERSON_NAME]" at bounding box center [963, 180] width 87 height 13
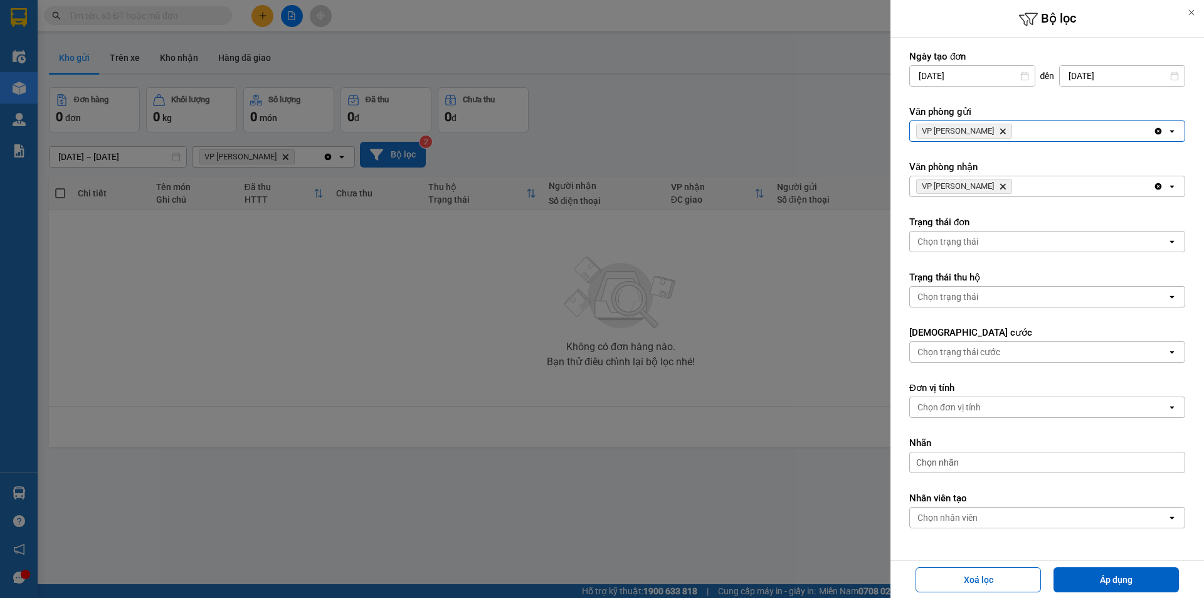
click at [1006, 187] on icon "Delete" at bounding box center [1003, 187] width 8 height 8
click at [1010, 185] on div "Chọn văn phòng" at bounding box center [1038, 186] width 257 height 20
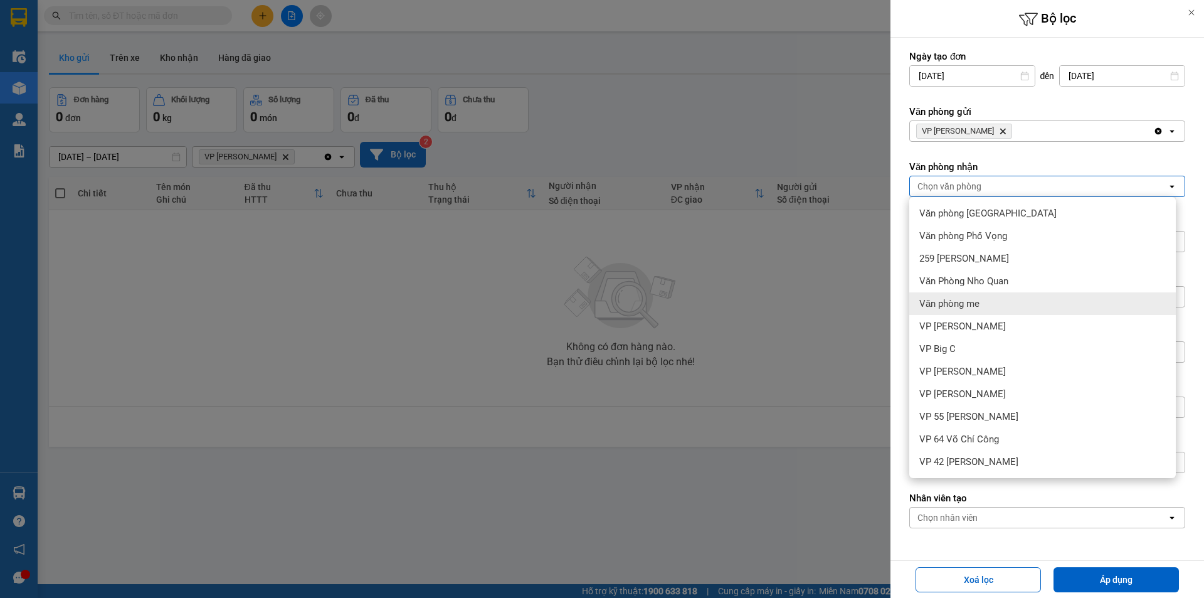
click at [999, 306] on div "Văn phòng me" at bounding box center [1043, 303] width 267 height 23
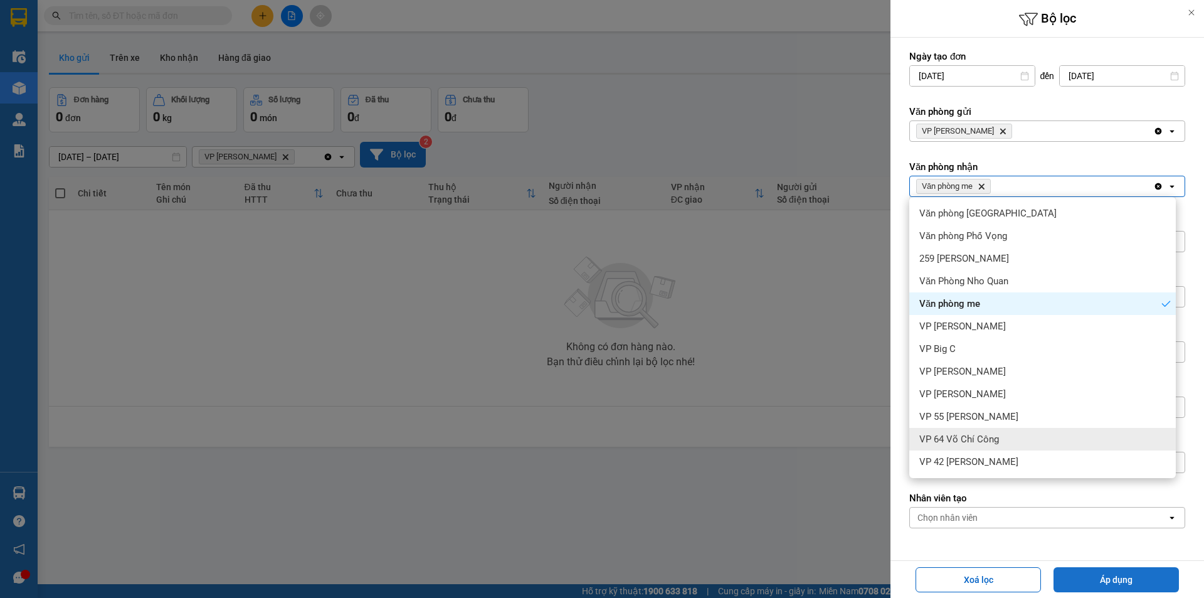
click at [1115, 571] on button "Áp dụng" at bounding box center [1116, 579] width 125 height 25
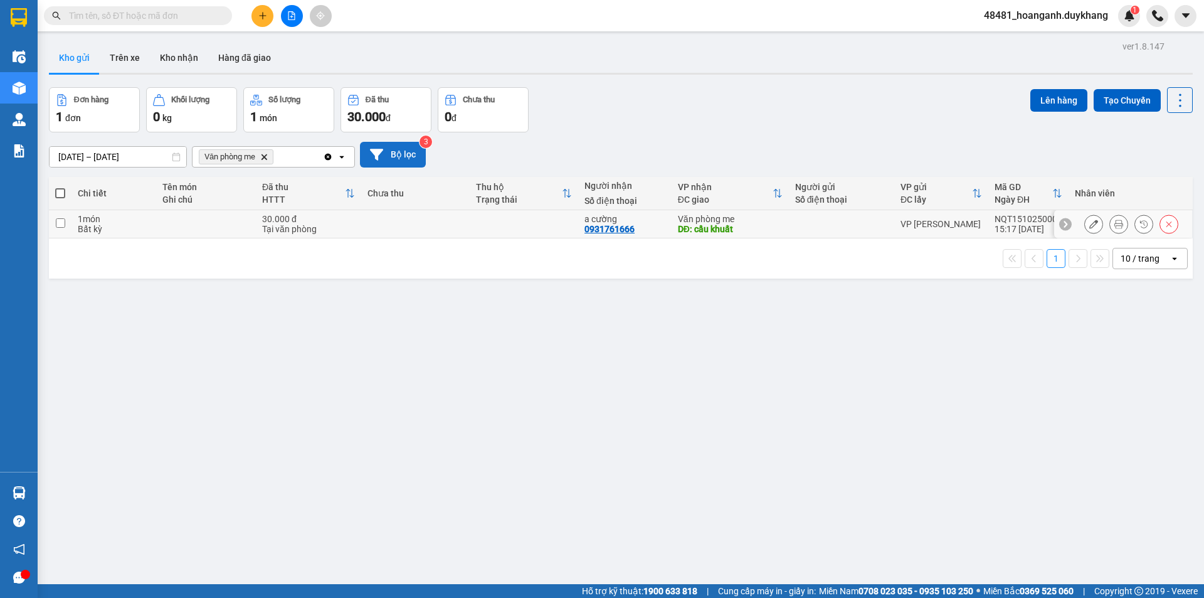
click at [799, 231] on td at bounding box center [841, 224] width 105 height 28
checkbox input "true"
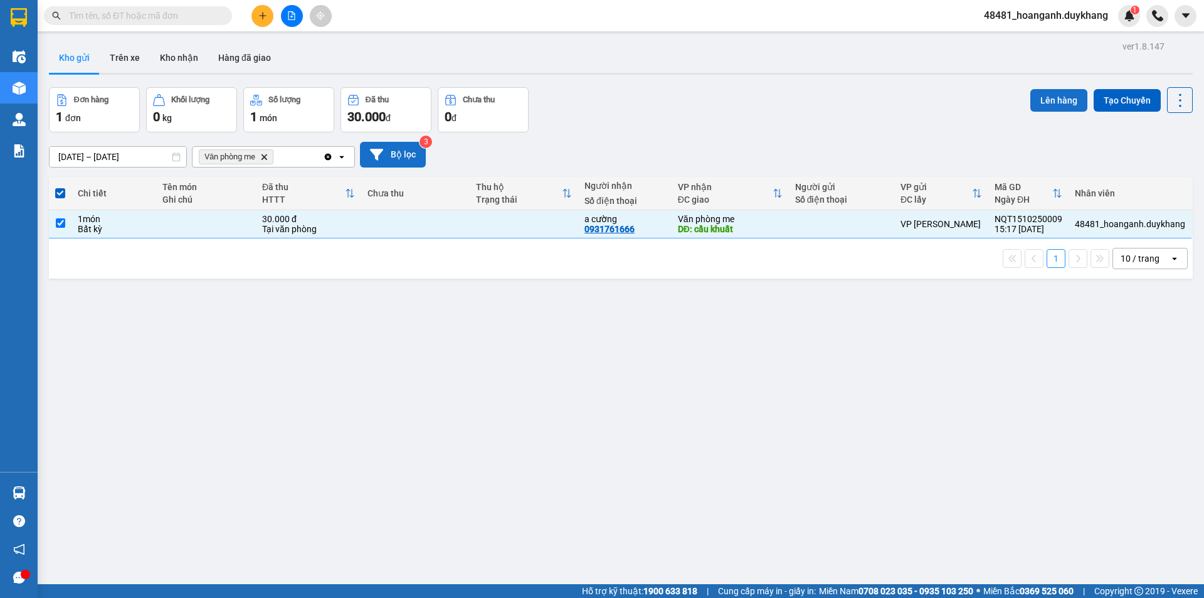
click at [1062, 104] on button "Lên hàng" at bounding box center [1059, 100] width 57 height 23
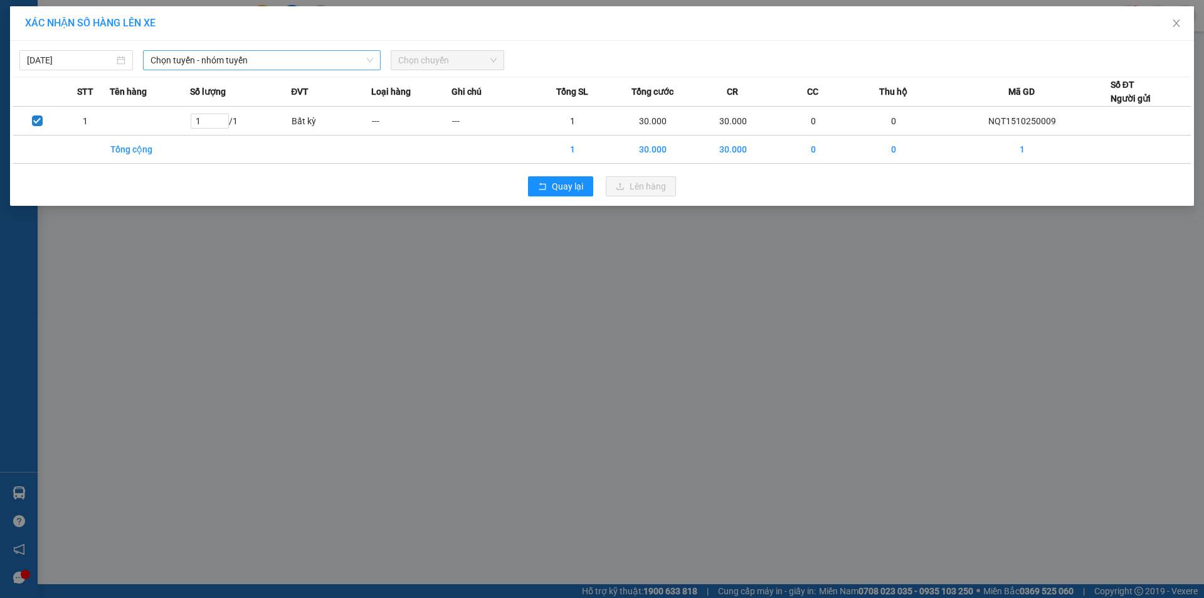
click at [286, 65] on span "Chọn tuyến - nhóm tuyến" at bounding box center [262, 60] width 223 height 19
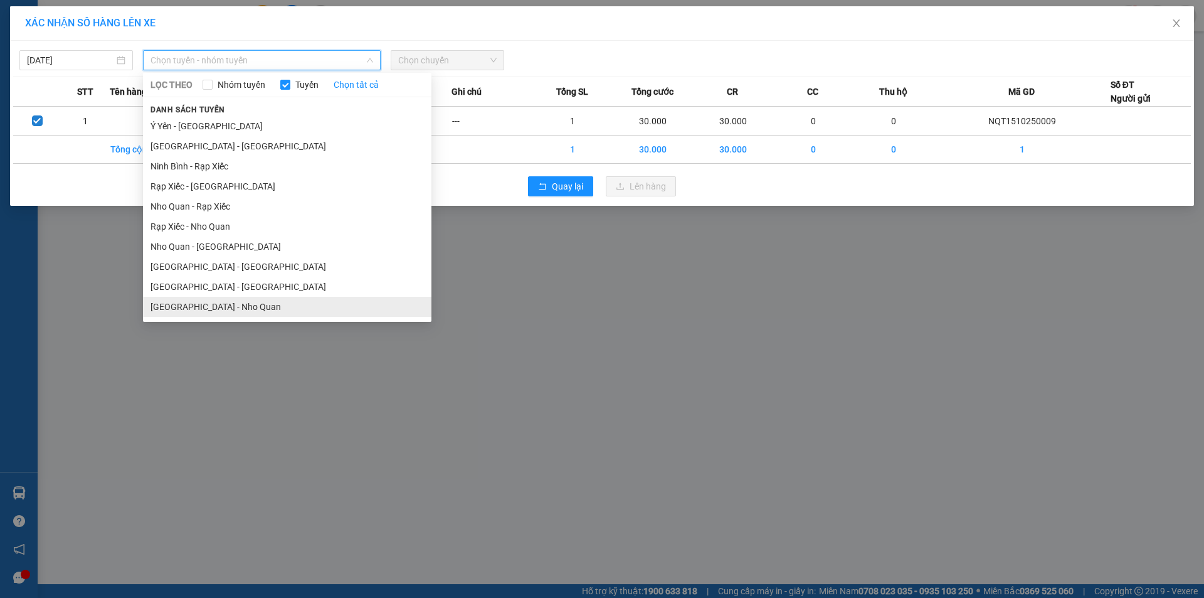
click at [197, 310] on li "[GEOGRAPHIC_DATA] - Nho Quan" at bounding box center [287, 307] width 289 height 20
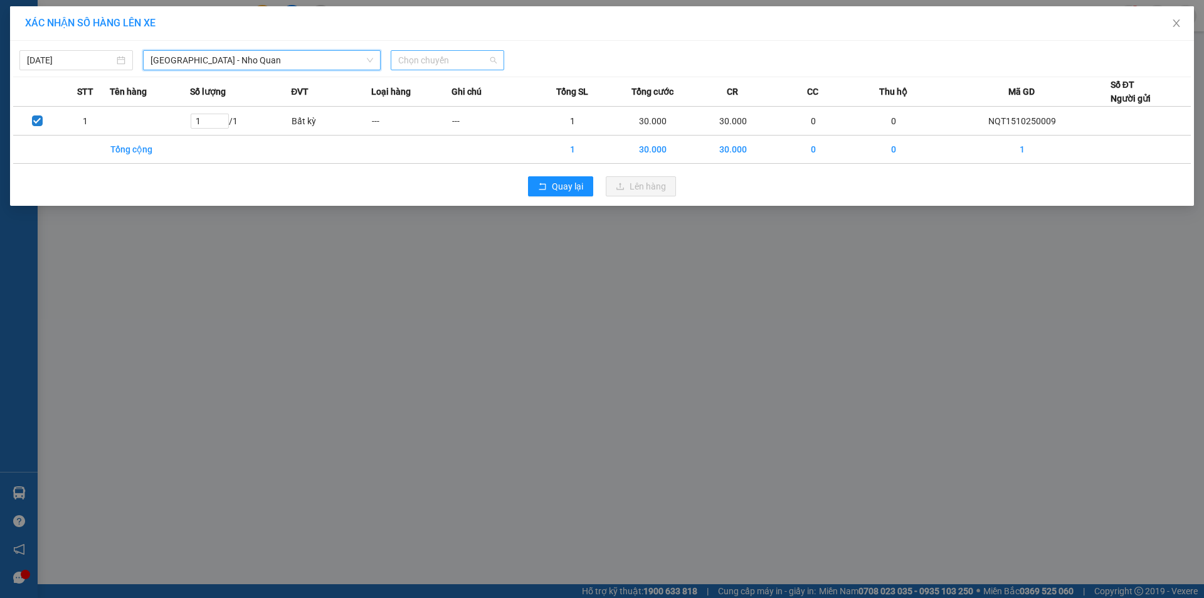
click at [450, 65] on span "Chọn chuyến" at bounding box center [447, 60] width 98 height 19
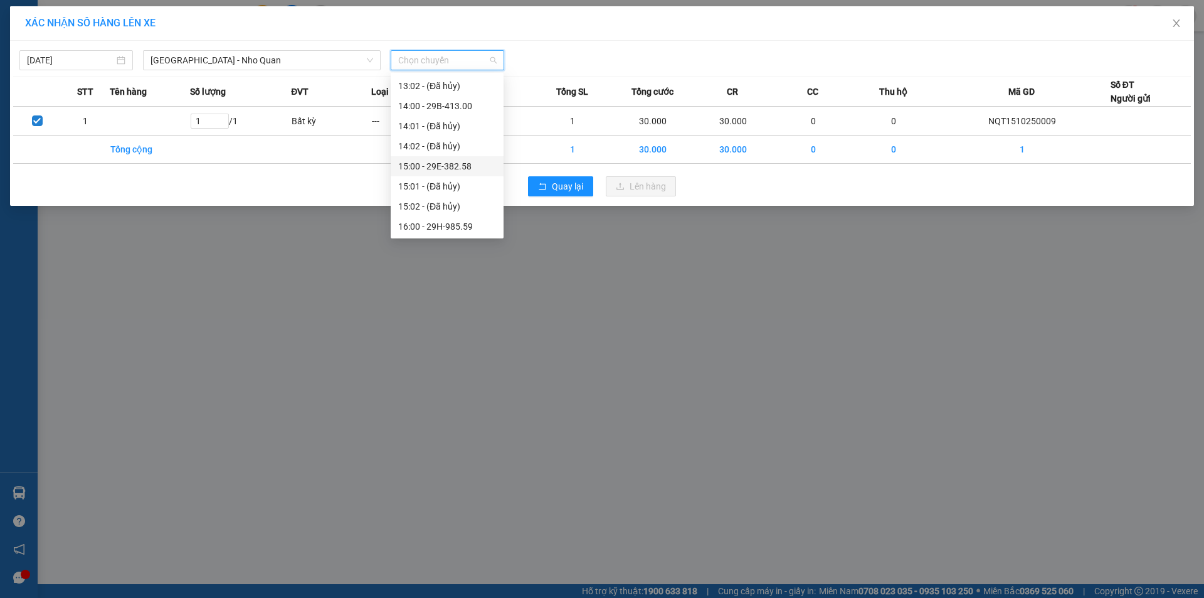
scroll to position [502, 0]
click at [467, 201] on div "16:00 - 29H-985.59" at bounding box center [447, 206] width 98 height 14
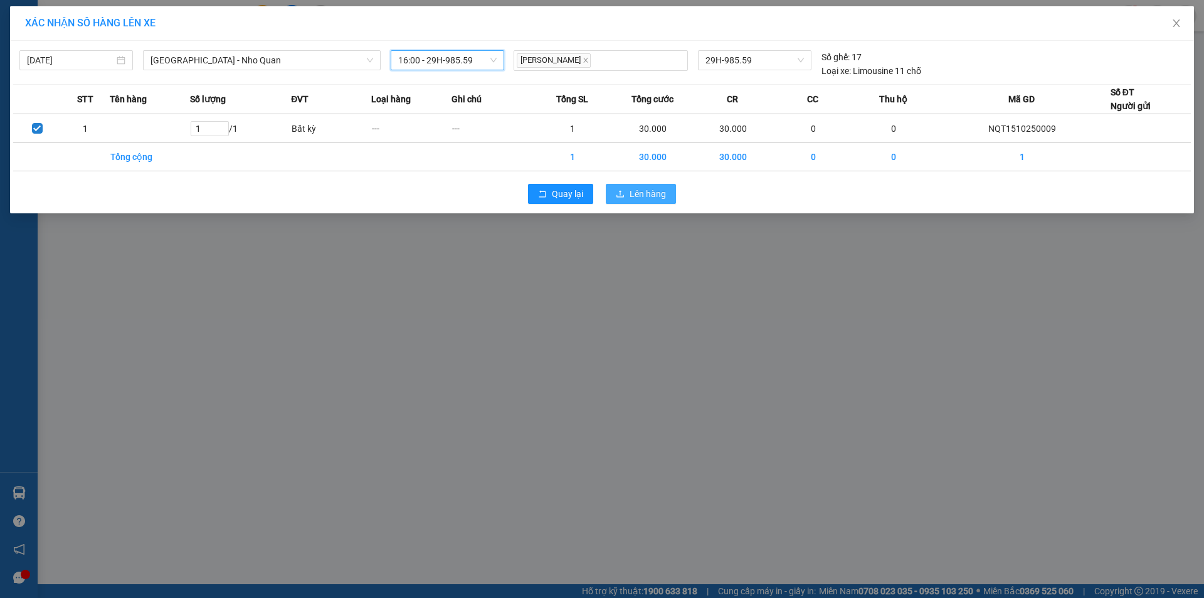
click at [634, 194] on span "Lên hàng" at bounding box center [648, 194] width 36 height 14
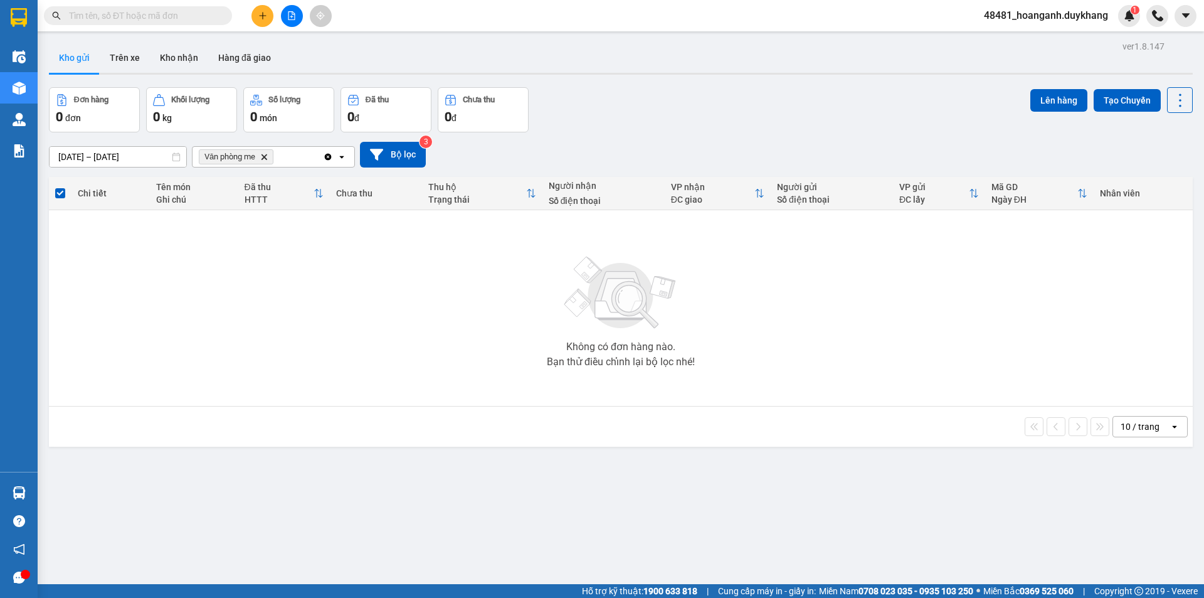
click at [331, 157] on icon "Clear all" at bounding box center [328, 156] width 7 height 7
click at [197, 16] on input "text" at bounding box center [143, 16] width 148 height 14
paste input "0943348735"
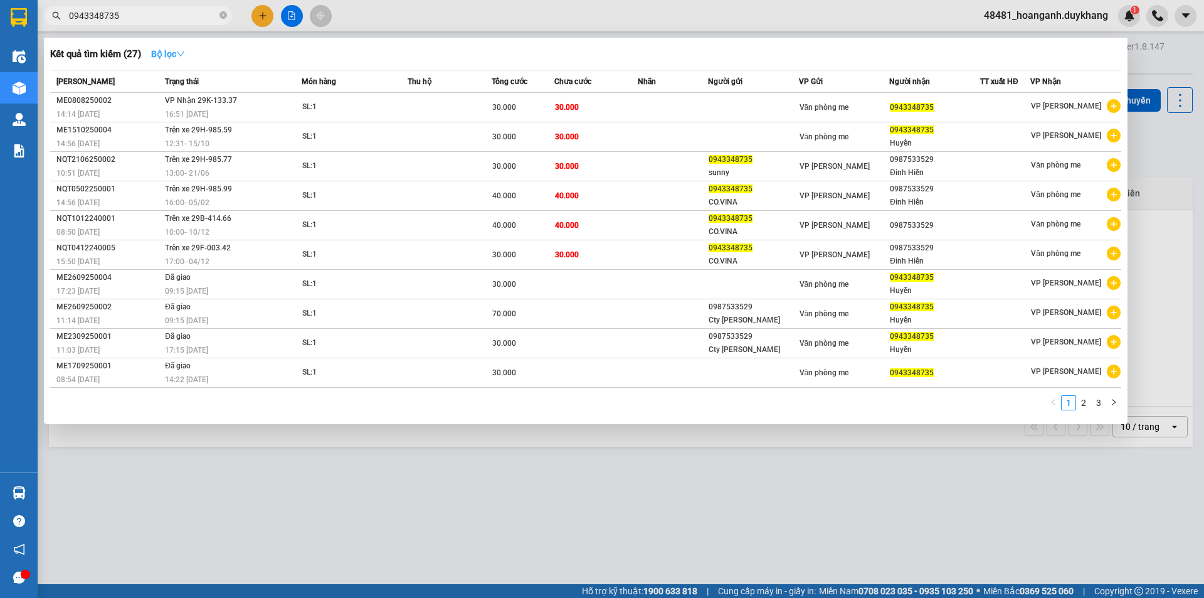
type input "0943348735"
click at [181, 57] on icon "down" at bounding box center [180, 54] width 9 height 9
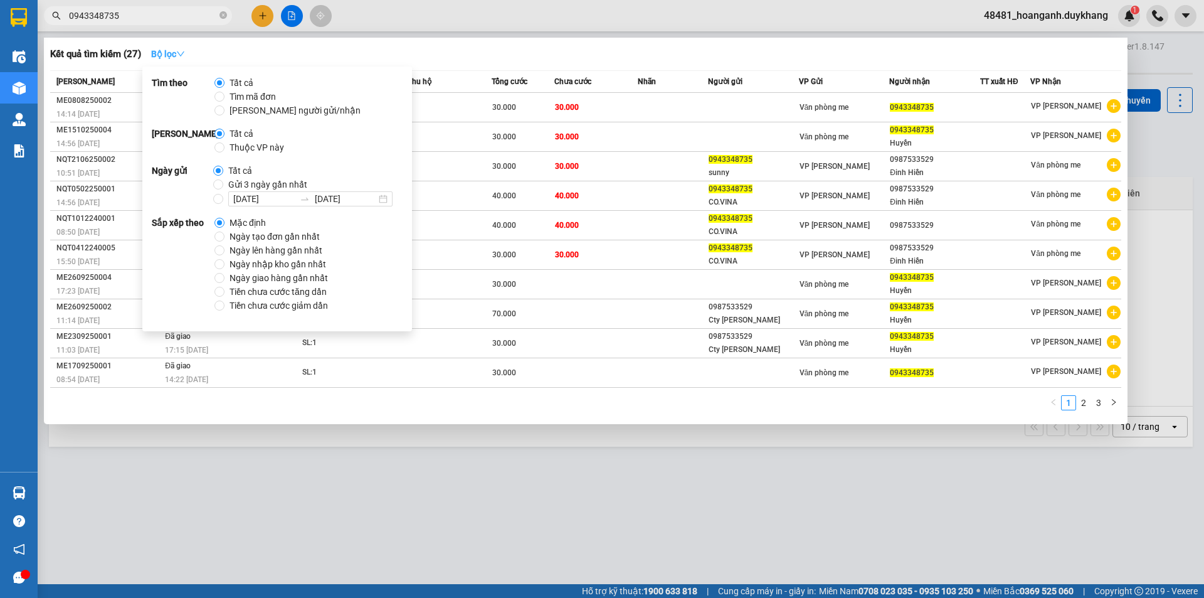
click at [181, 57] on icon "down" at bounding box center [180, 54] width 9 height 9
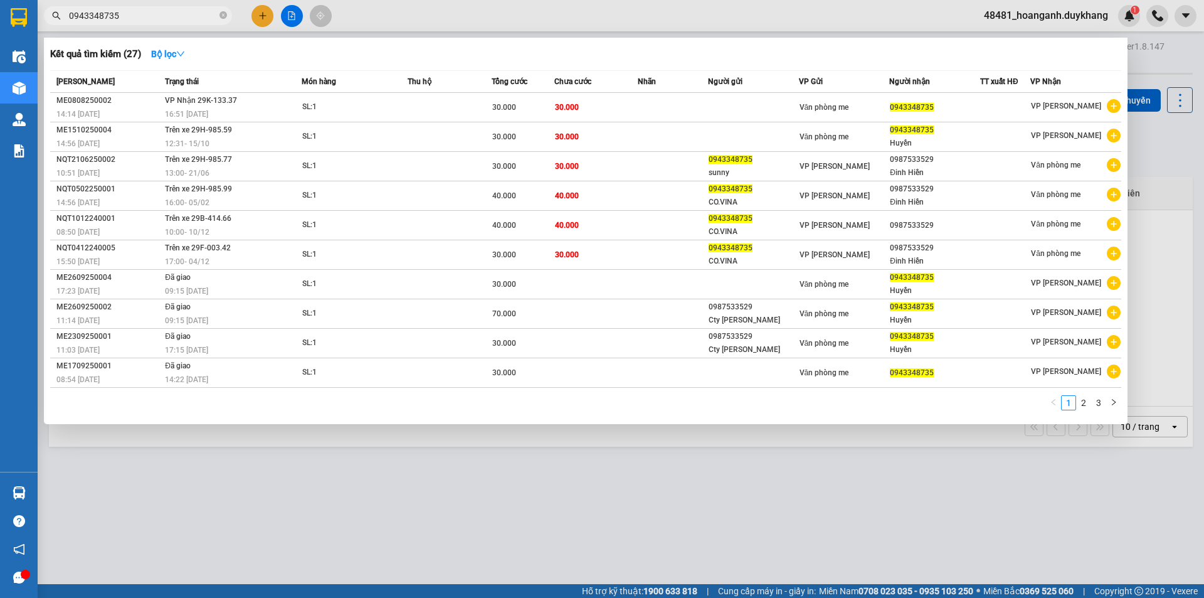
drag, startPoint x: 1196, startPoint y: 304, endPoint x: 1186, endPoint y: 302, distance: 10.3
click at [1196, 305] on div at bounding box center [602, 299] width 1204 height 598
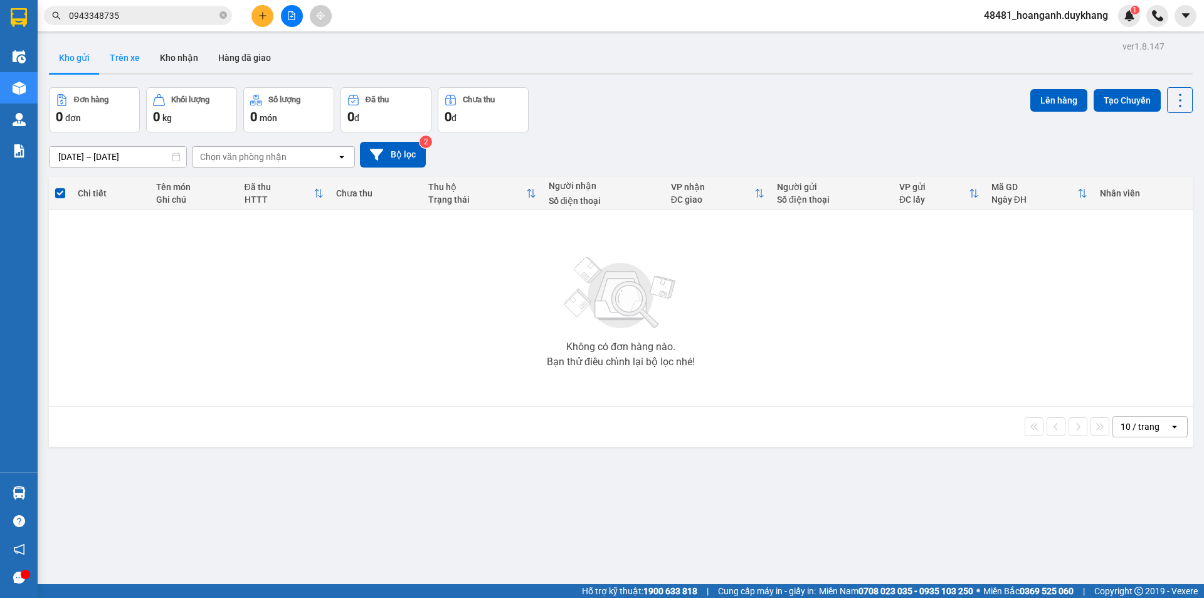
click at [136, 60] on button "Trên xe" at bounding box center [125, 58] width 50 height 30
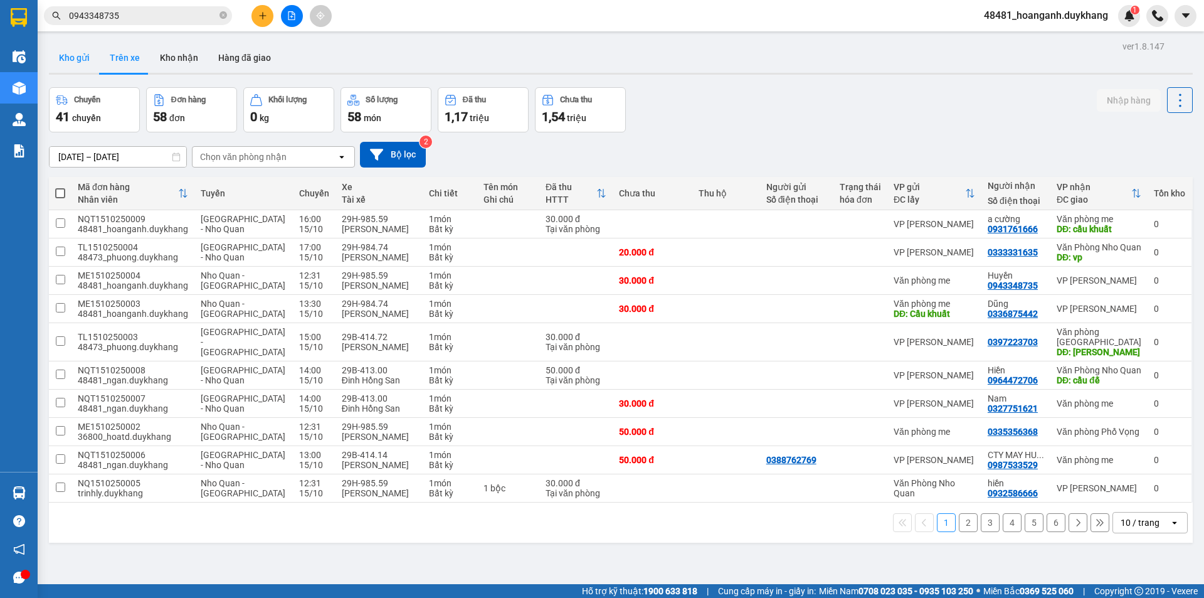
click at [89, 60] on button "Kho gửi" at bounding box center [74, 58] width 51 height 30
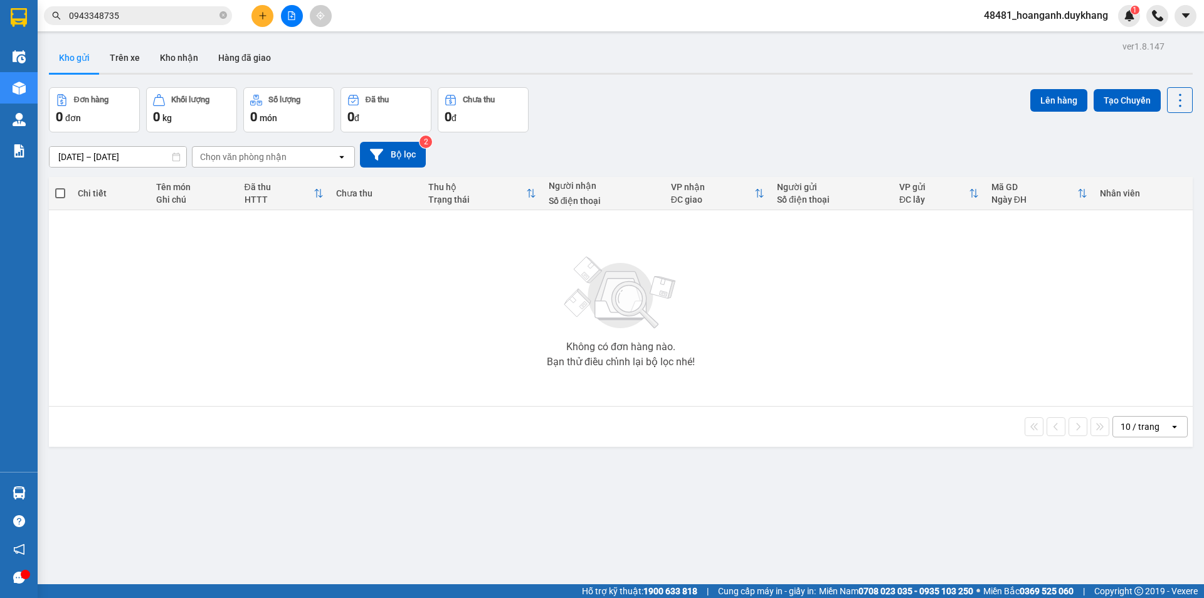
click at [130, 18] on input "0943348735" at bounding box center [143, 16] width 148 height 14
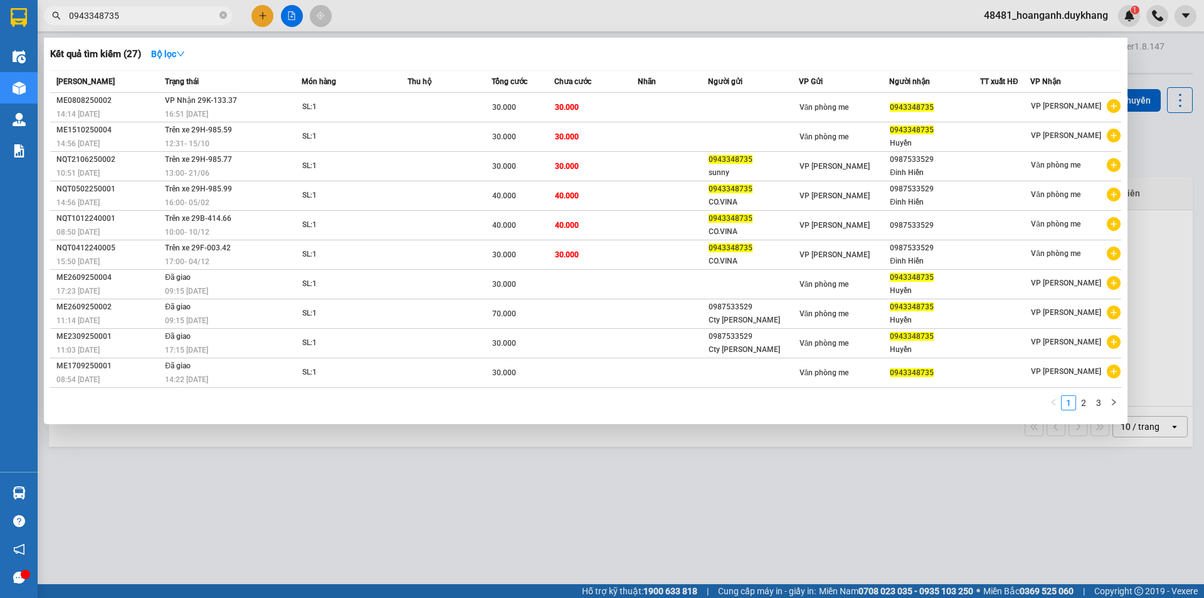
click at [686, 472] on div at bounding box center [602, 299] width 1204 height 598
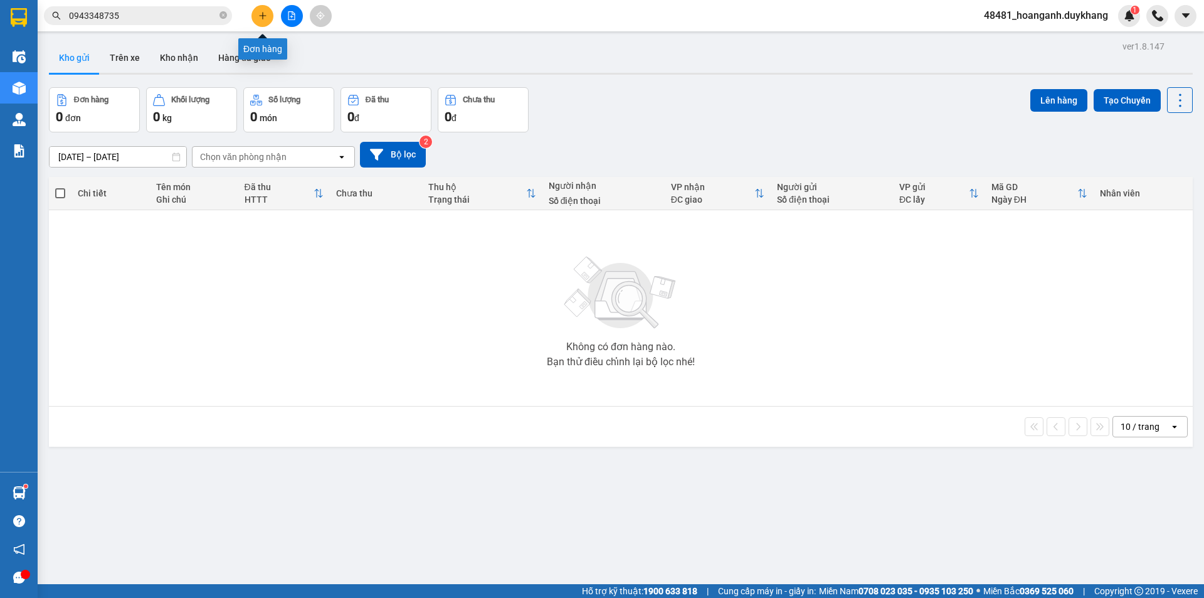
click at [261, 13] on icon "plus" at bounding box center [262, 15] width 9 height 9
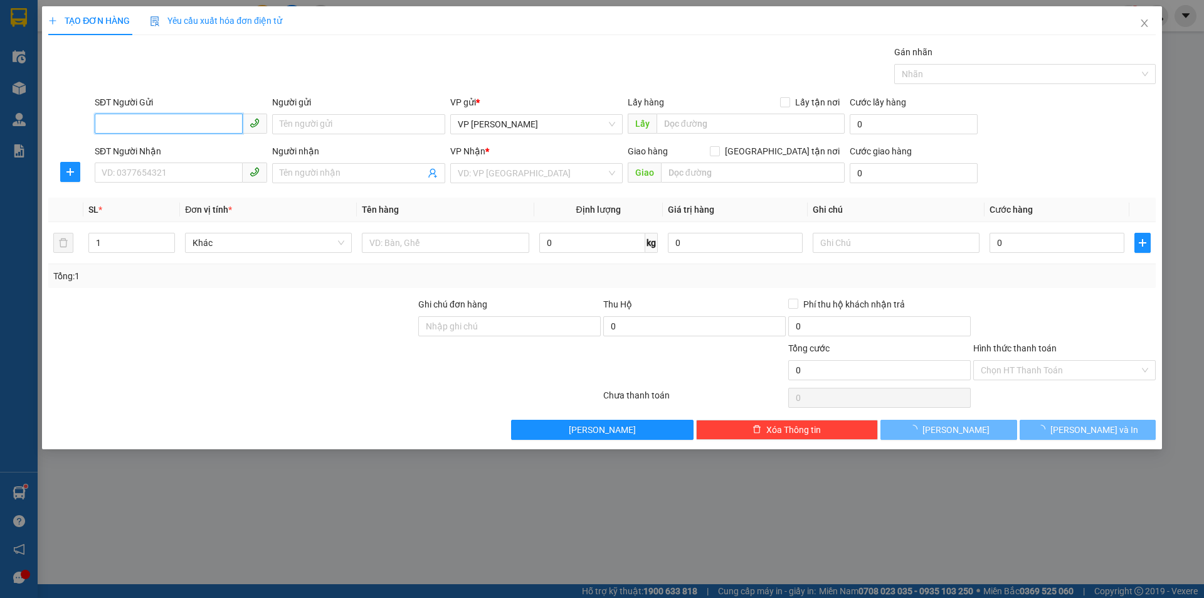
click at [168, 125] on input "SĐT Người Gửi" at bounding box center [169, 124] width 148 height 20
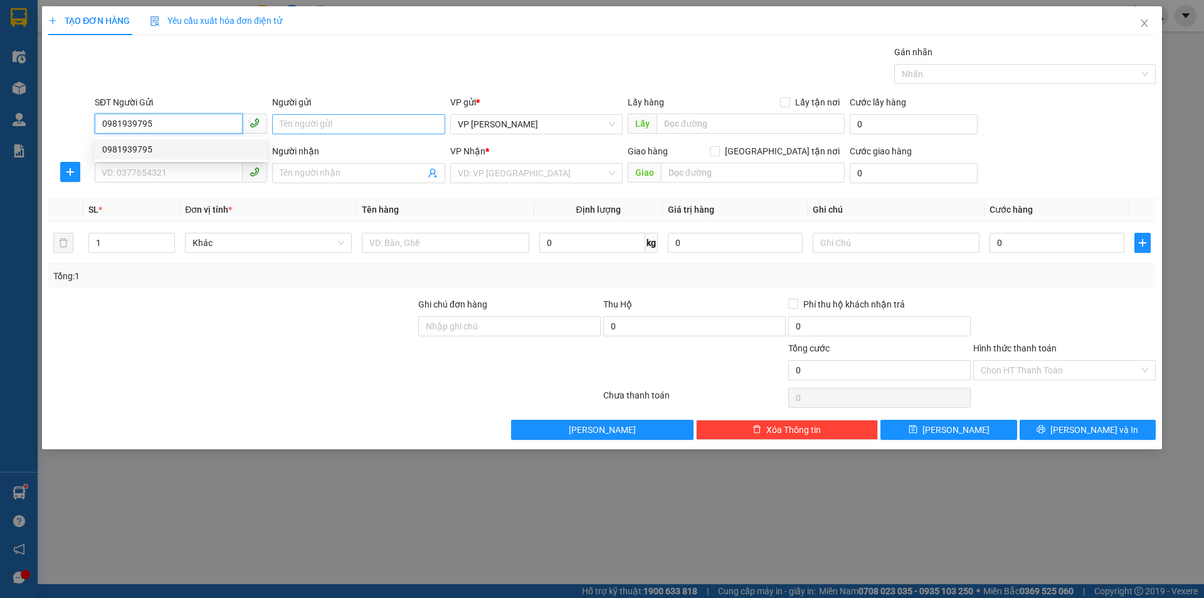
type input "0981939795"
click at [341, 127] on input "Người gửi" at bounding box center [358, 124] width 173 height 20
type input "D"
type input "Đạt"
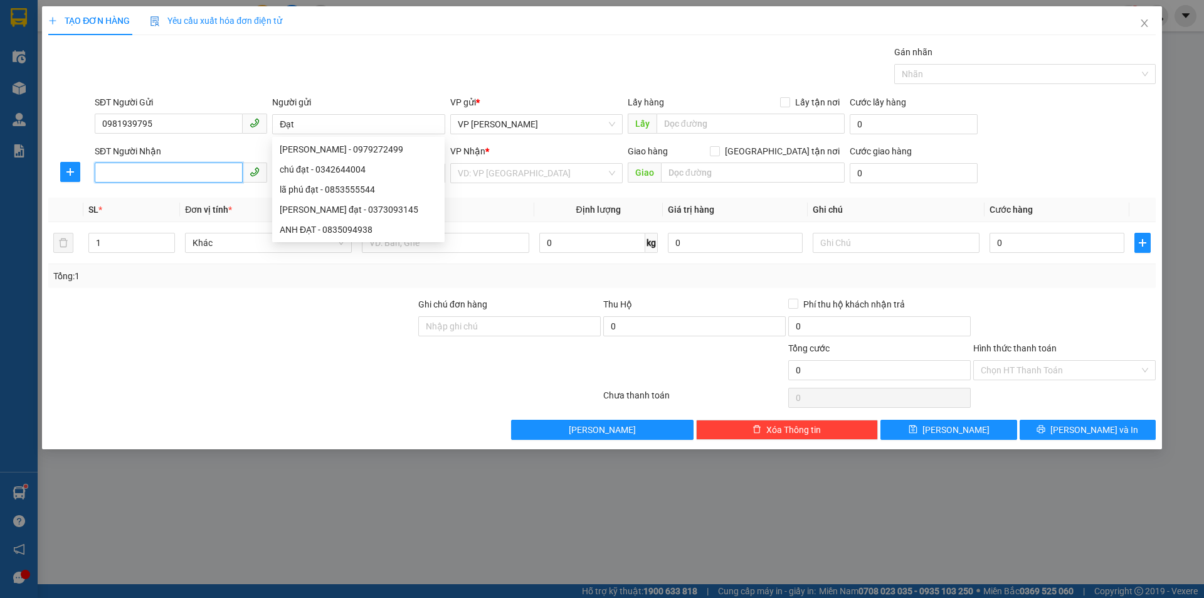
click at [150, 178] on input "SĐT Người Nhận" at bounding box center [169, 172] width 148 height 20
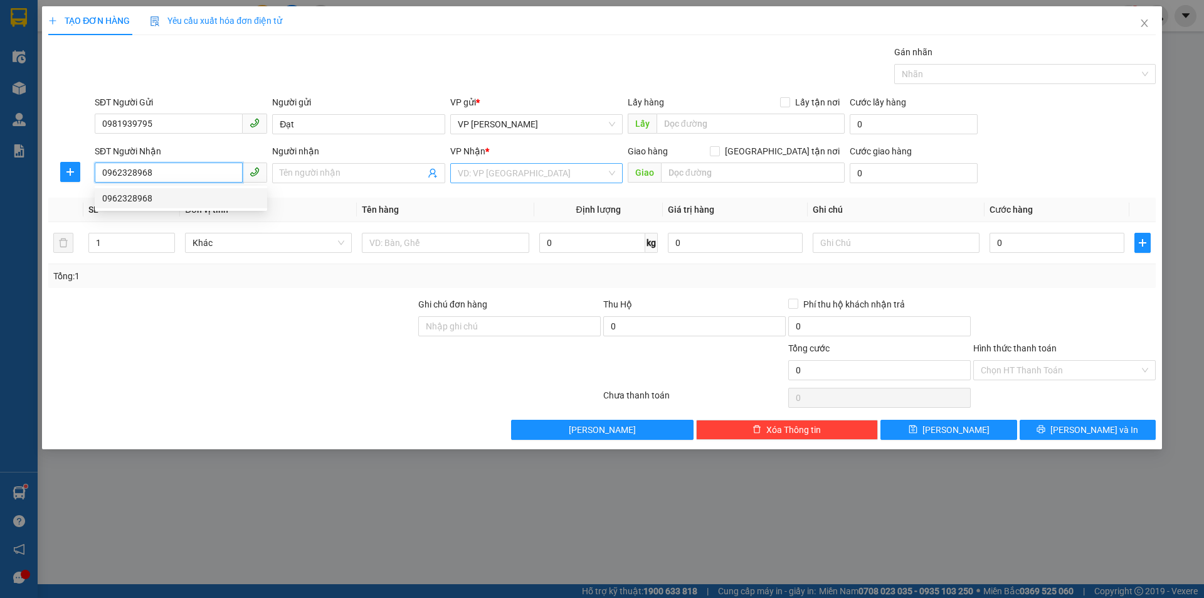
type input "0962328968"
click at [496, 182] on input "search" at bounding box center [532, 173] width 149 height 19
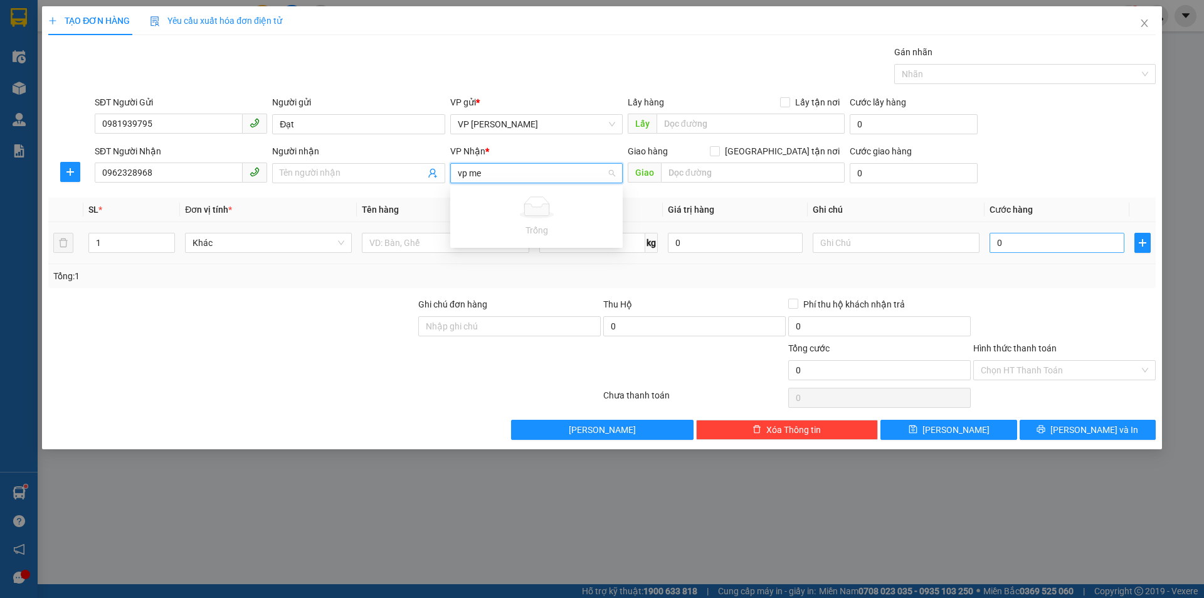
type input "vp me"
click at [1058, 248] on input "0" at bounding box center [1057, 243] width 135 height 20
type input "3"
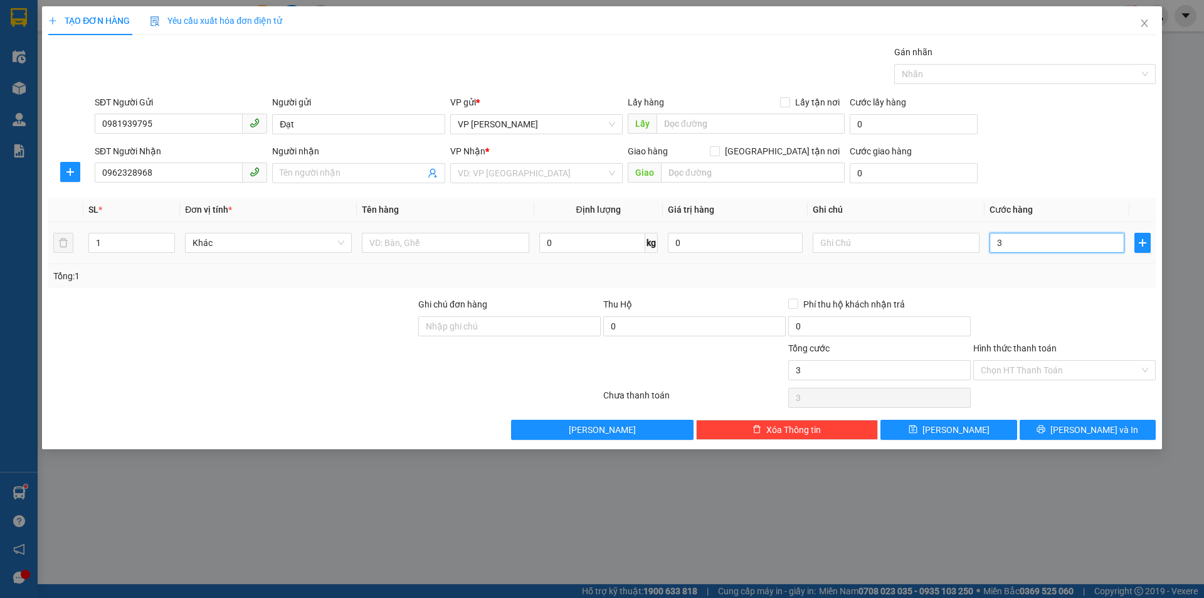
type input "30"
type input "300"
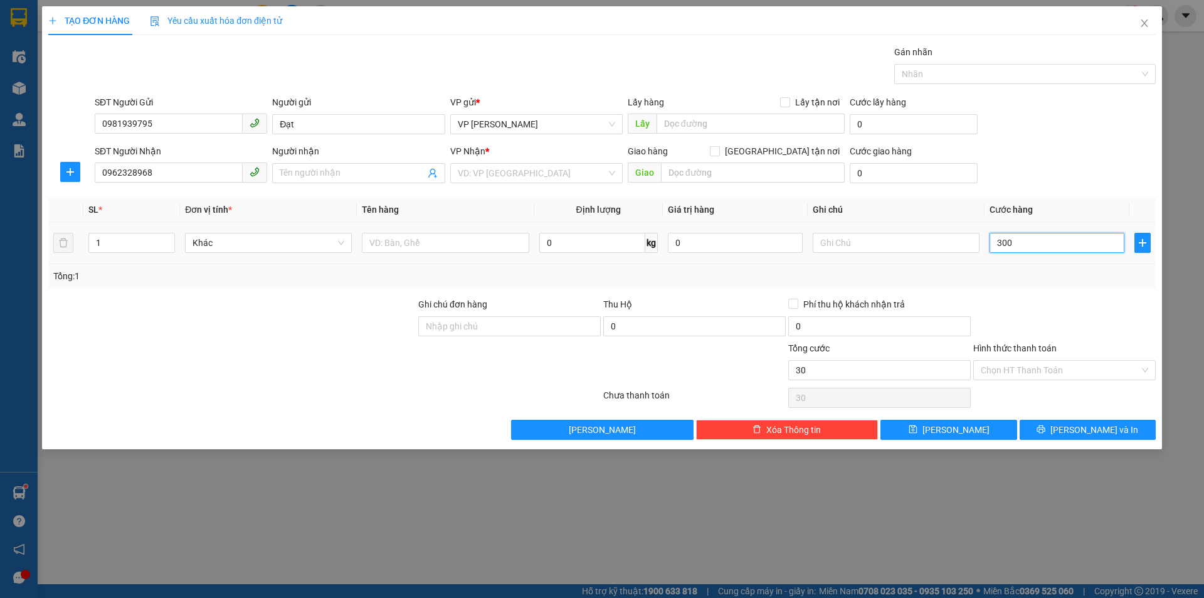
type input "300"
type input "3.000"
type input "30.000"
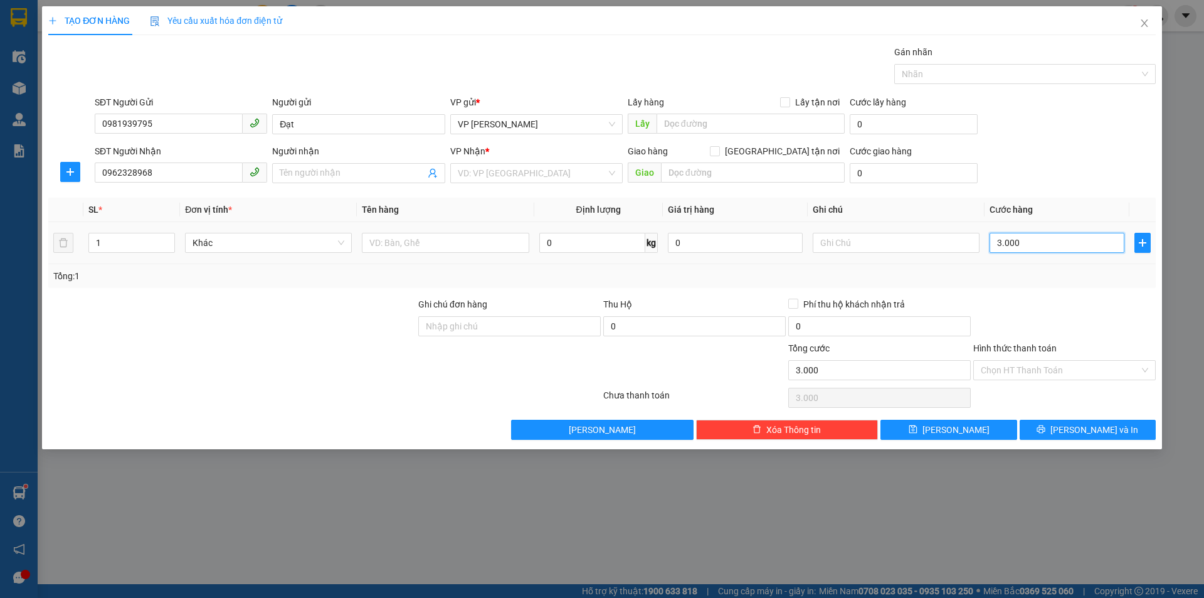
type input "30.000"
click at [961, 433] on span "[PERSON_NAME]" at bounding box center [956, 430] width 67 height 14
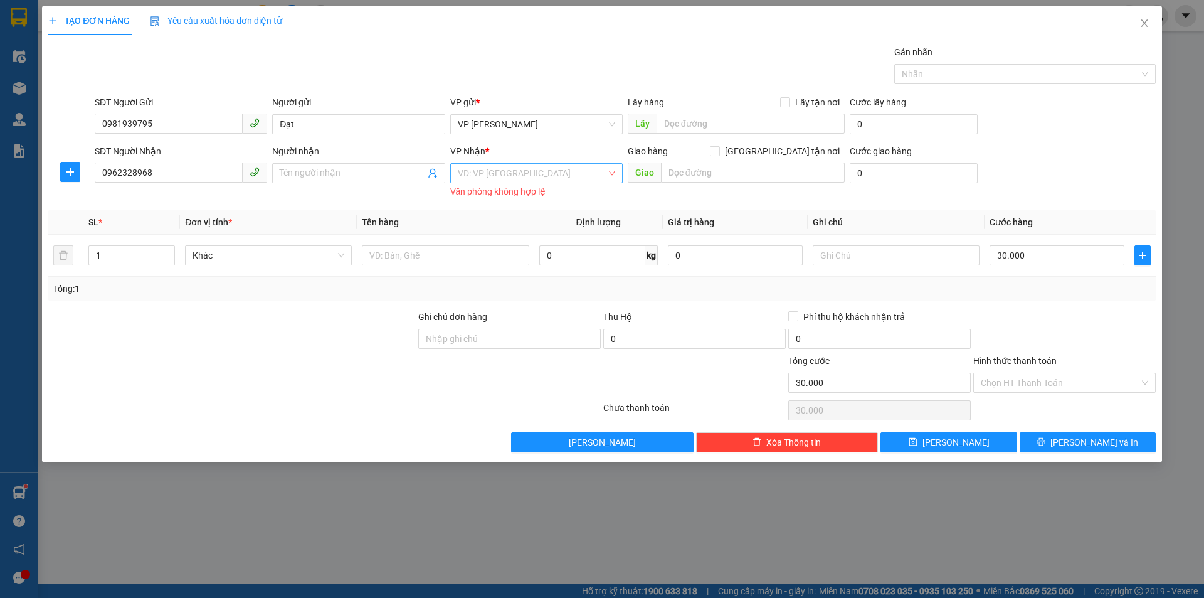
click at [545, 171] on input "search" at bounding box center [532, 173] width 149 height 19
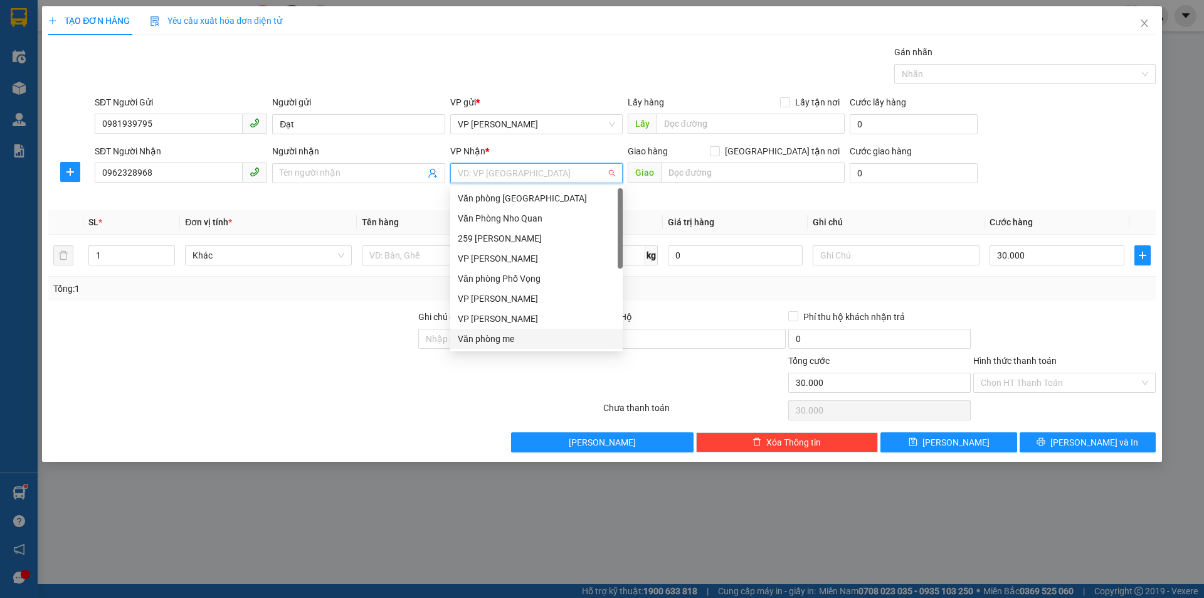
click at [518, 336] on div "Văn phòng me" at bounding box center [536, 339] width 157 height 14
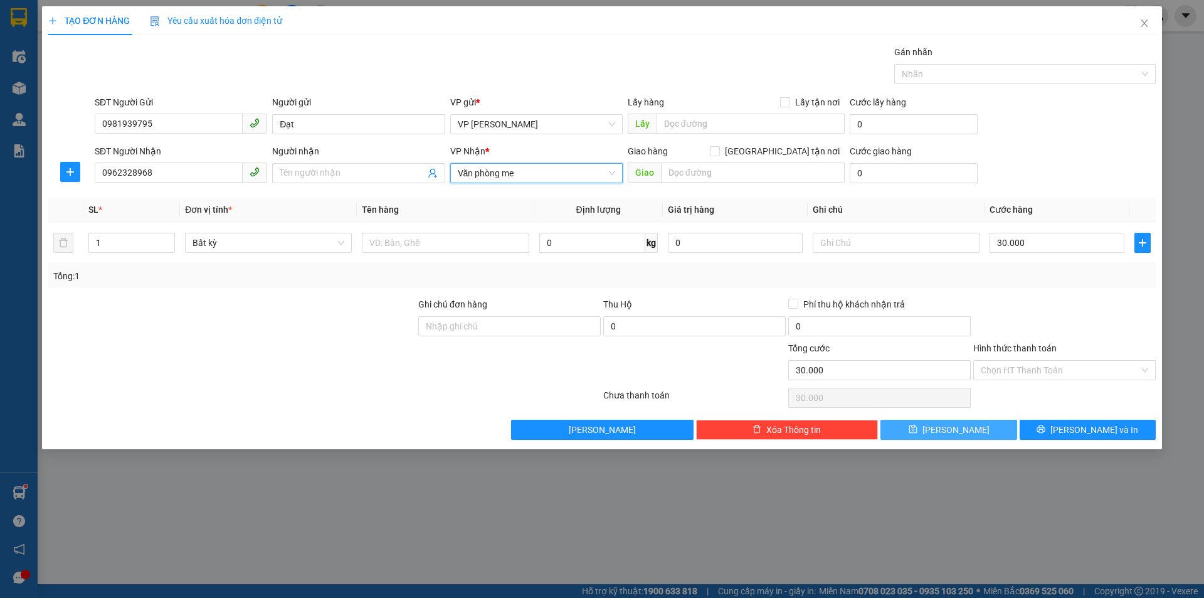
click at [984, 432] on button "[PERSON_NAME]" at bounding box center [949, 430] width 136 height 20
type input "0"
click at [1149, 27] on icon "close" at bounding box center [1145, 23] width 10 height 10
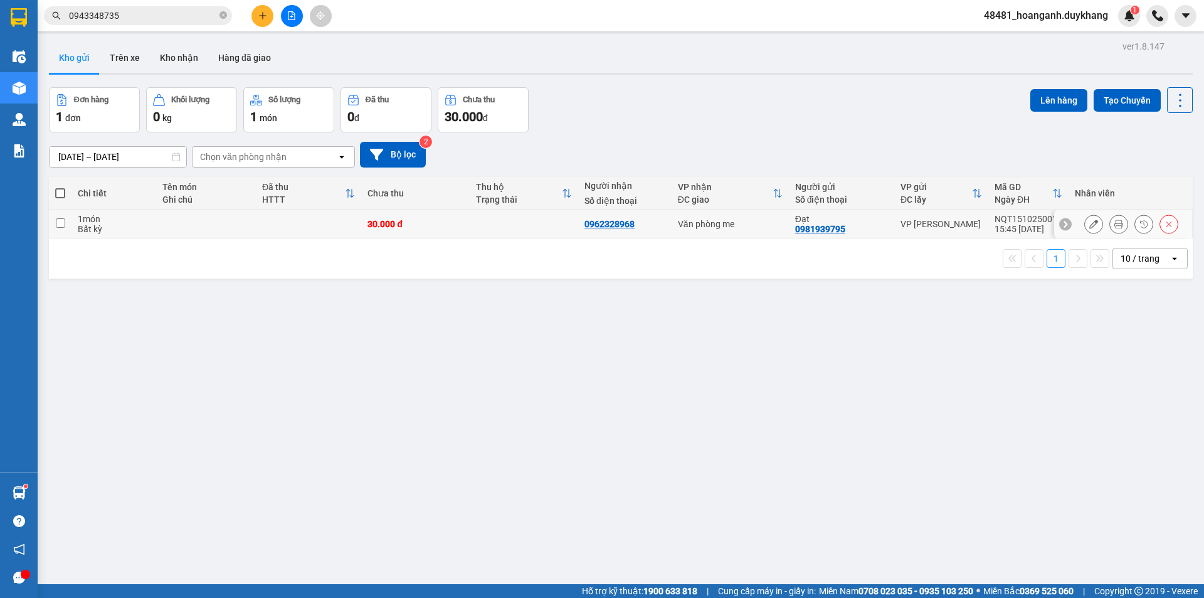
click at [666, 223] on td "0962328968" at bounding box center [624, 224] width 93 height 28
checkbox input "true"
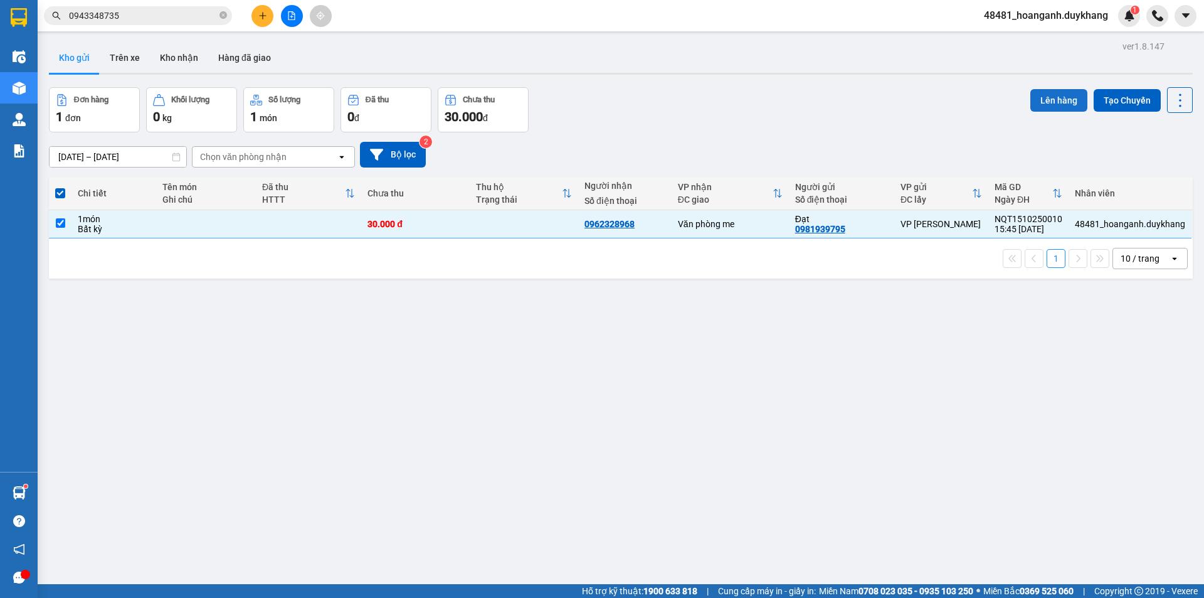
click at [1043, 99] on button "Lên hàng" at bounding box center [1059, 100] width 57 height 23
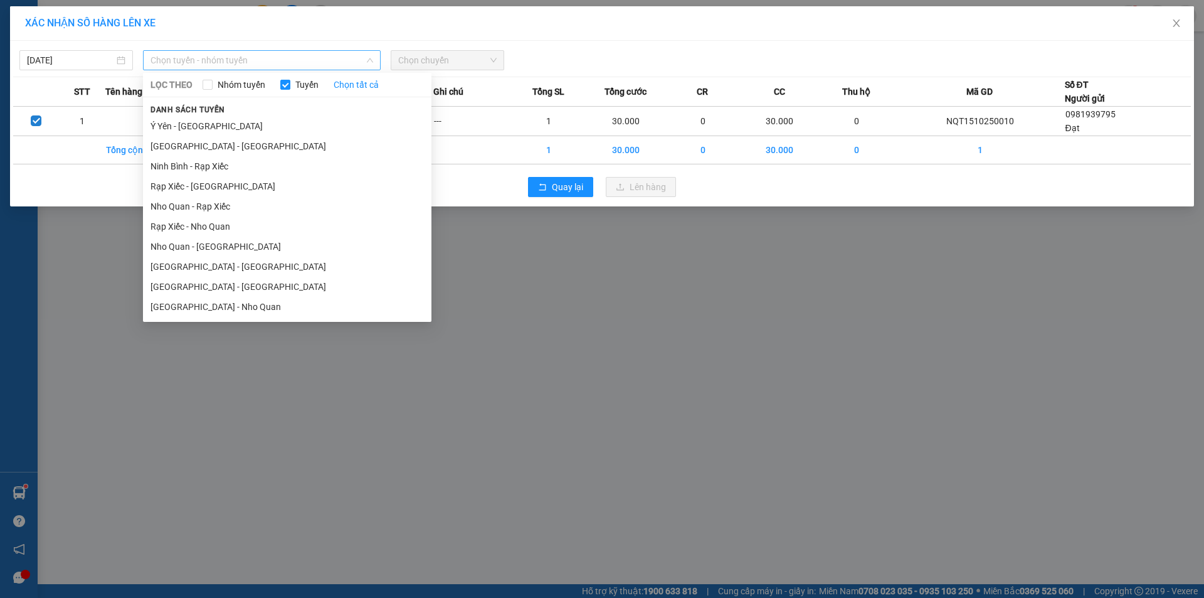
click at [304, 51] on span "Chọn tuyến - nhóm tuyến" at bounding box center [262, 60] width 223 height 19
click at [219, 302] on li "[GEOGRAPHIC_DATA] - Nho Quan" at bounding box center [287, 307] width 289 height 20
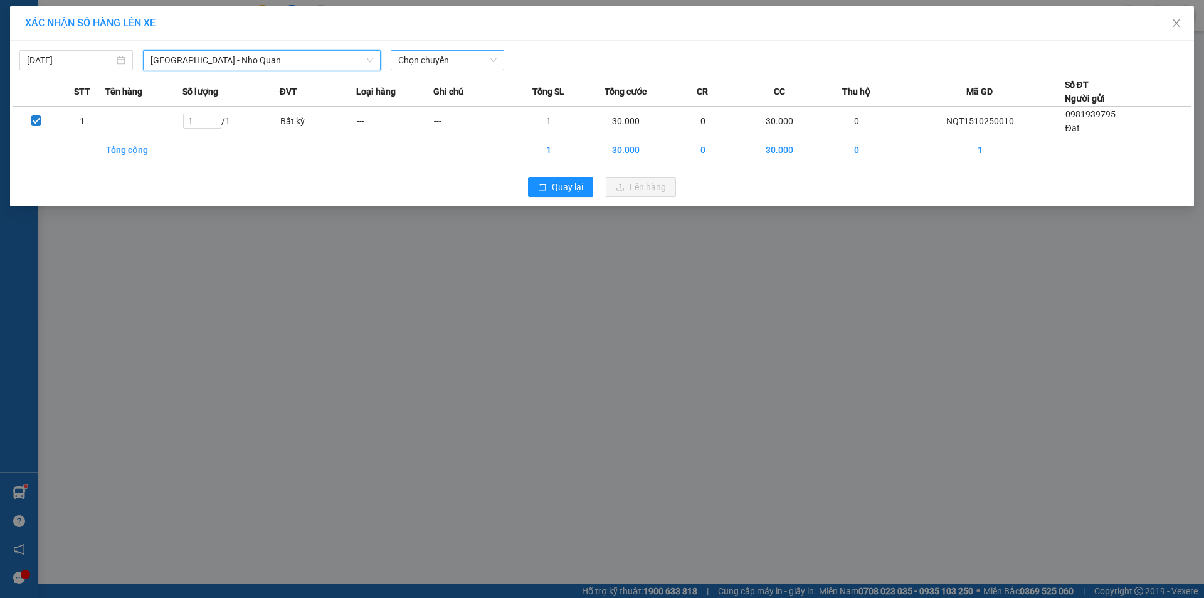
click at [435, 62] on span "Chọn chuyến" at bounding box center [447, 60] width 98 height 19
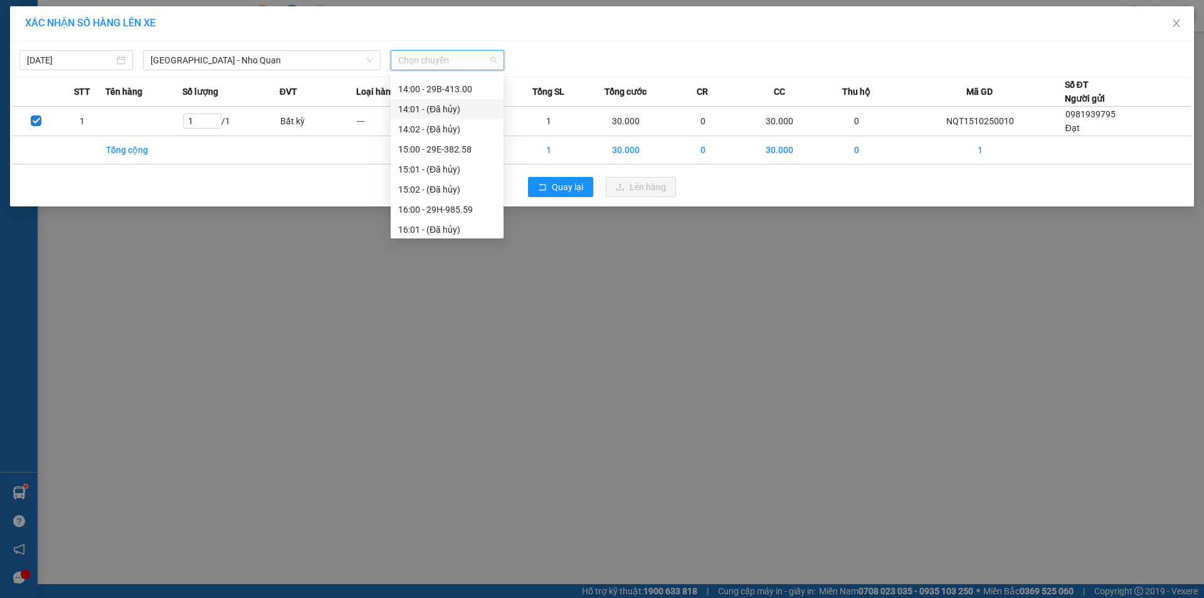
scroll to position [565, 0]
click at [451, 199] on div "17:00 - 29H-984.74" at bounding box center [447, 203] width 98 height 14
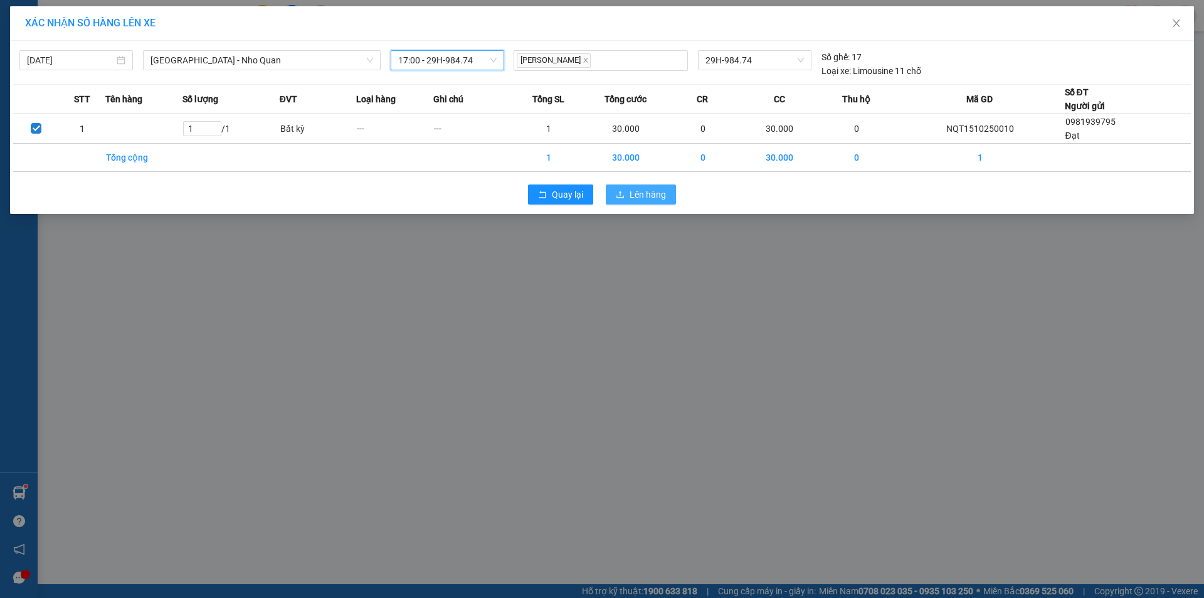
click at [632, 189] on span "Lên hàng" at bounding box center [648, 195] width 36 height 14
